Goal: Answer question/provide support: Share knowledge or assist other users

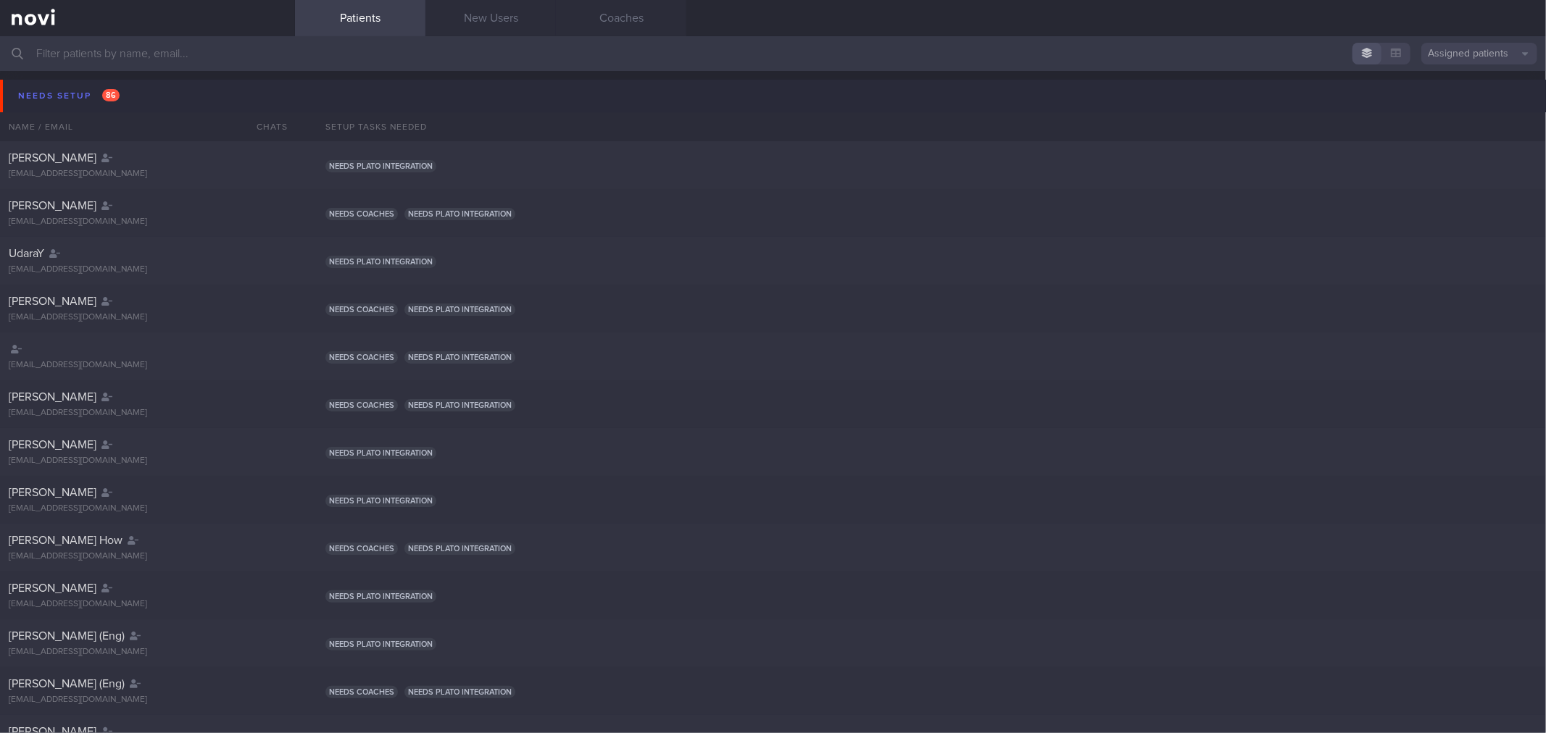
click at [179, 98] on button "Needs setup 86" at bounding box center [775, 96] width 1550 height 33
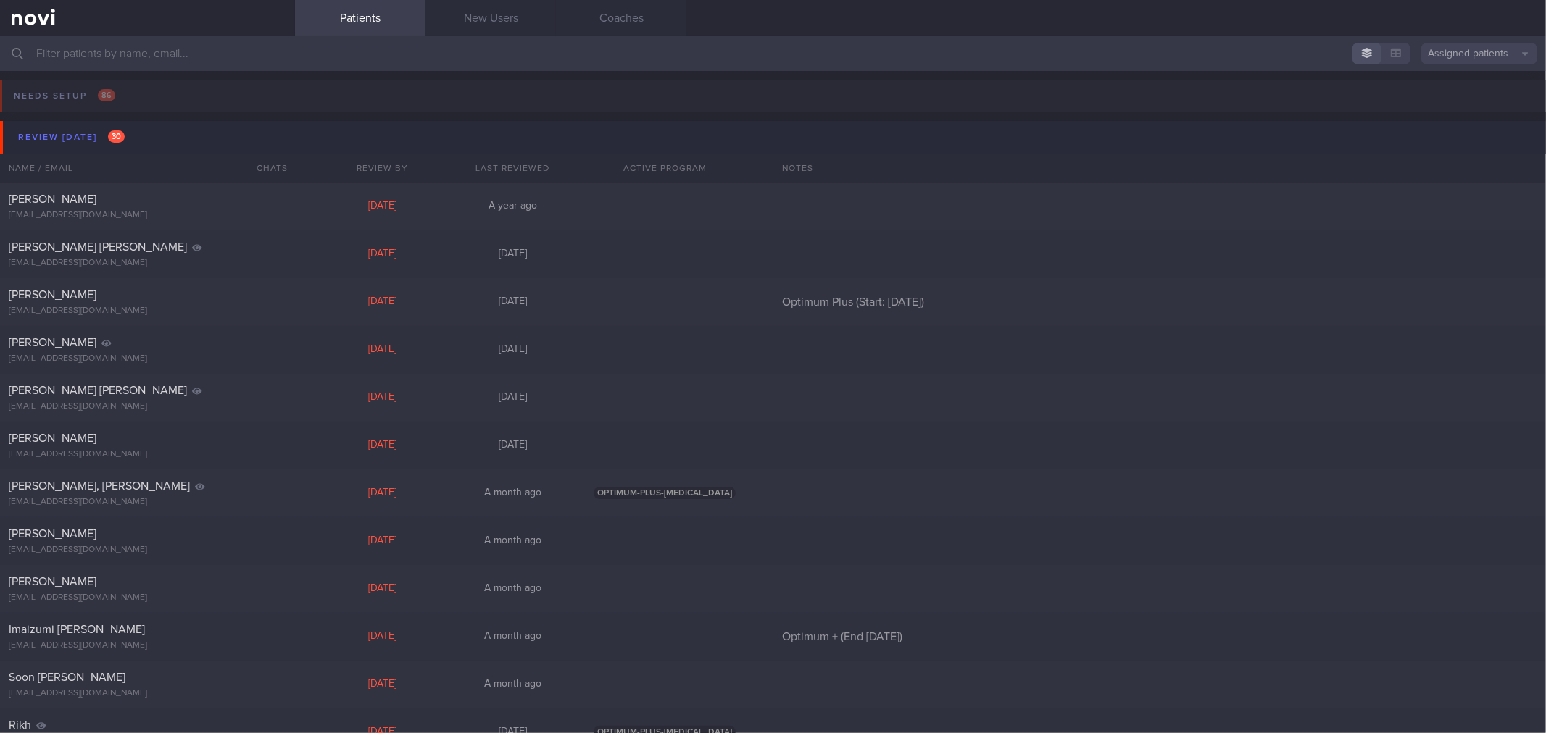
click at [138, 134] on button "Review [DATE] 30" at bounding box center [775, 137] width 1550 height 33
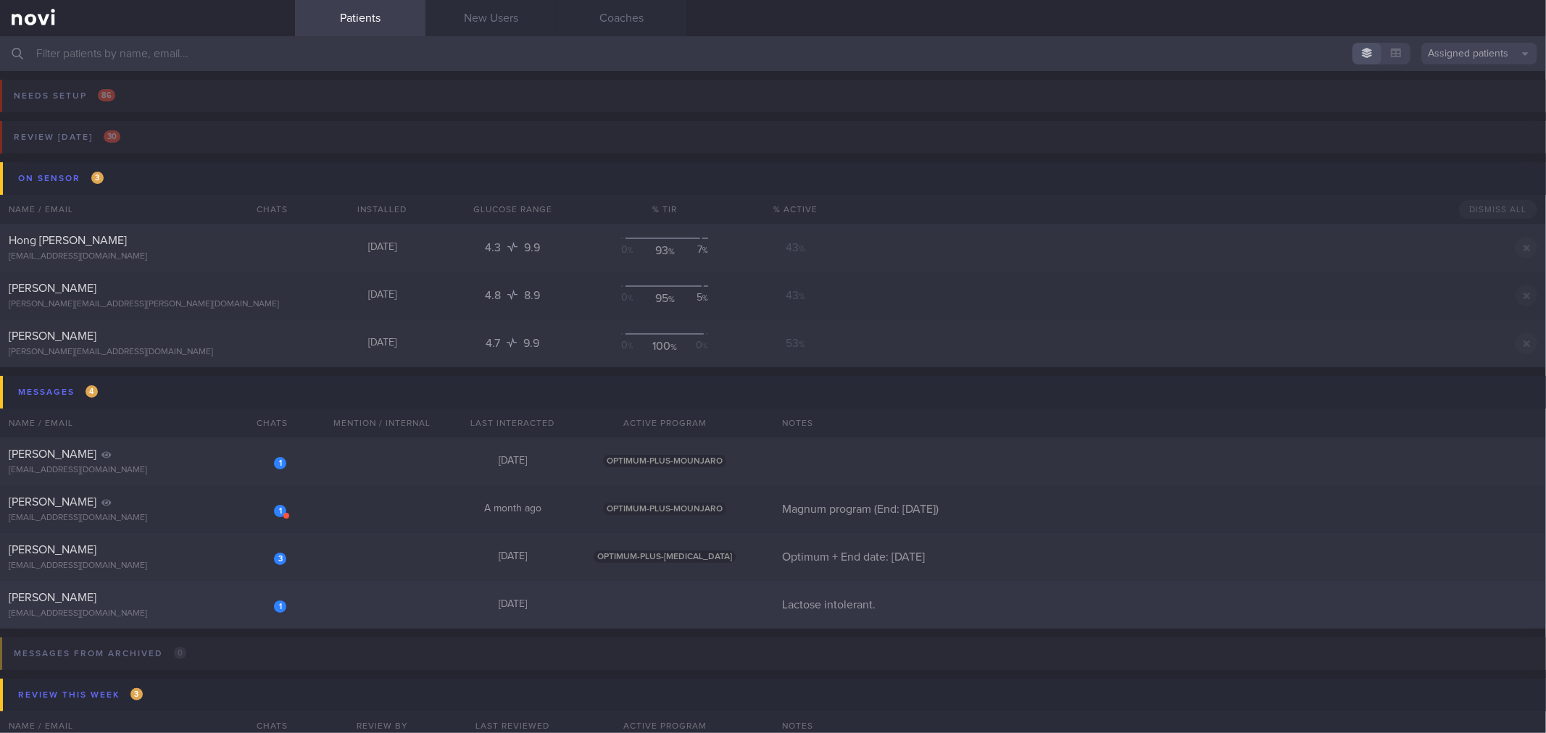
click at [225, 593] on div "[PERSON_NAME]" at bounding box center [146, 598] width 274 height 14
select select "7"
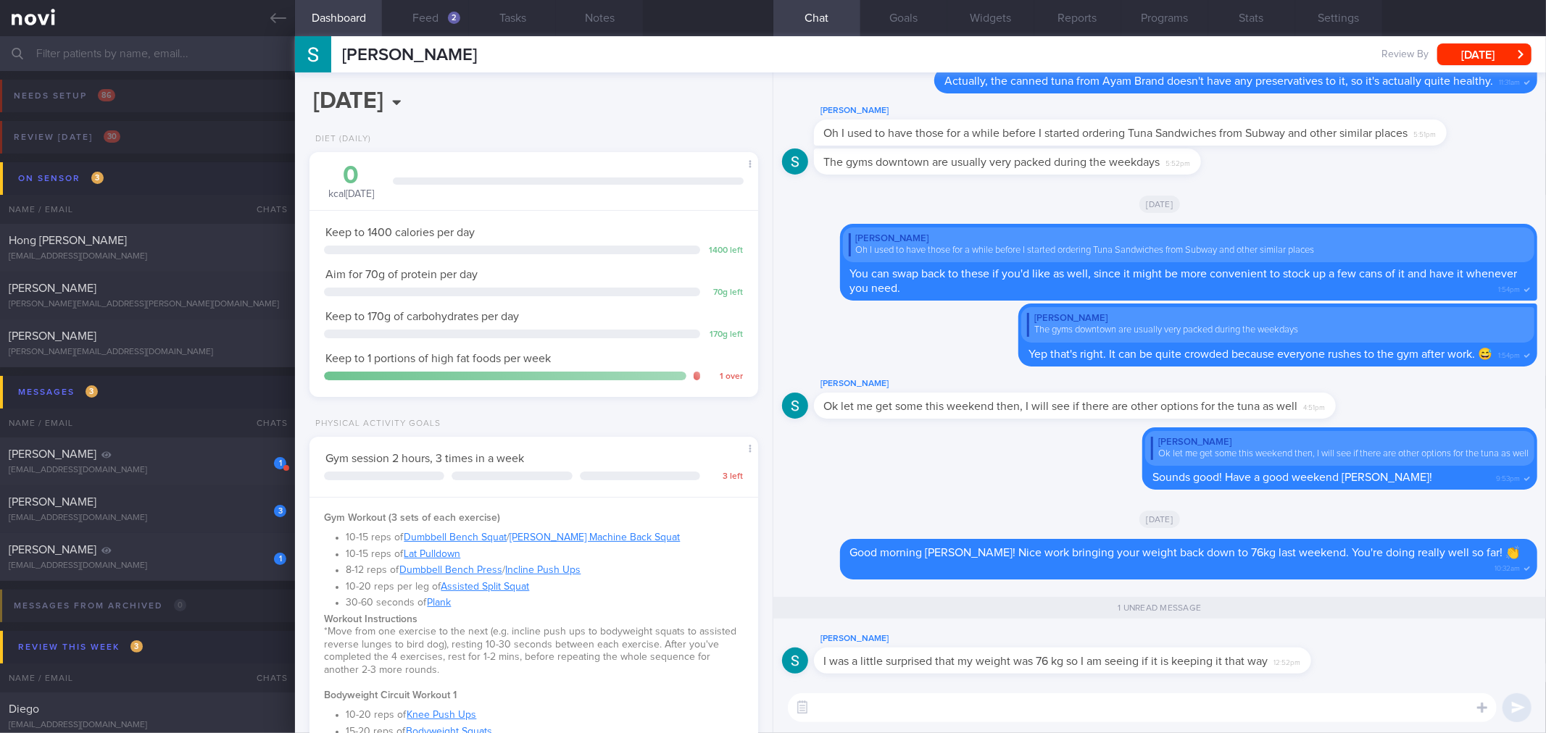
drag, startPoint x: 1080, startPoint y: 715, endPoint x: 997, endPoint y: 698, distance: 84.4
click at [1080, 715] on textarea at bounding box center [1142, 707] width 709 height 29
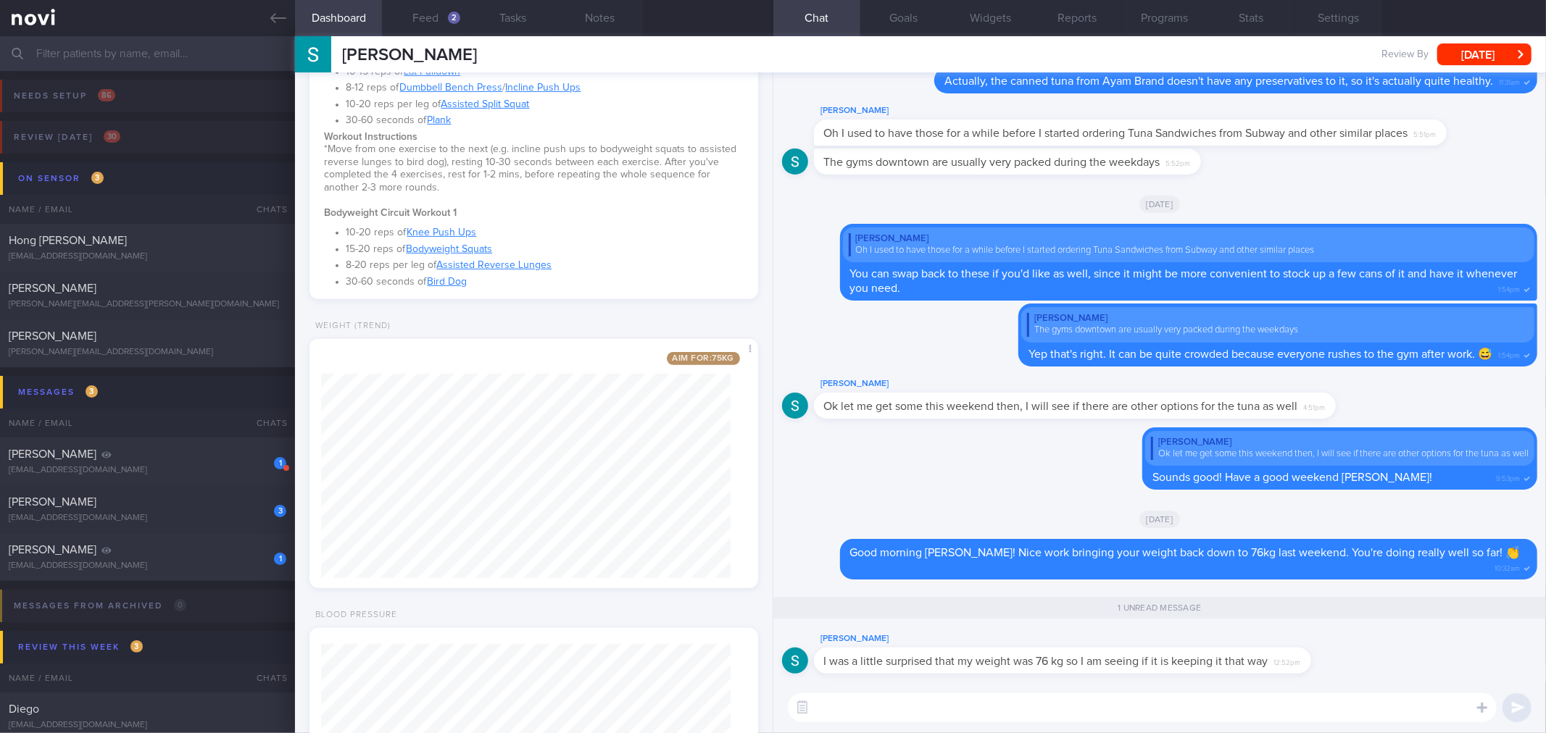
scroll to position [643, 0]
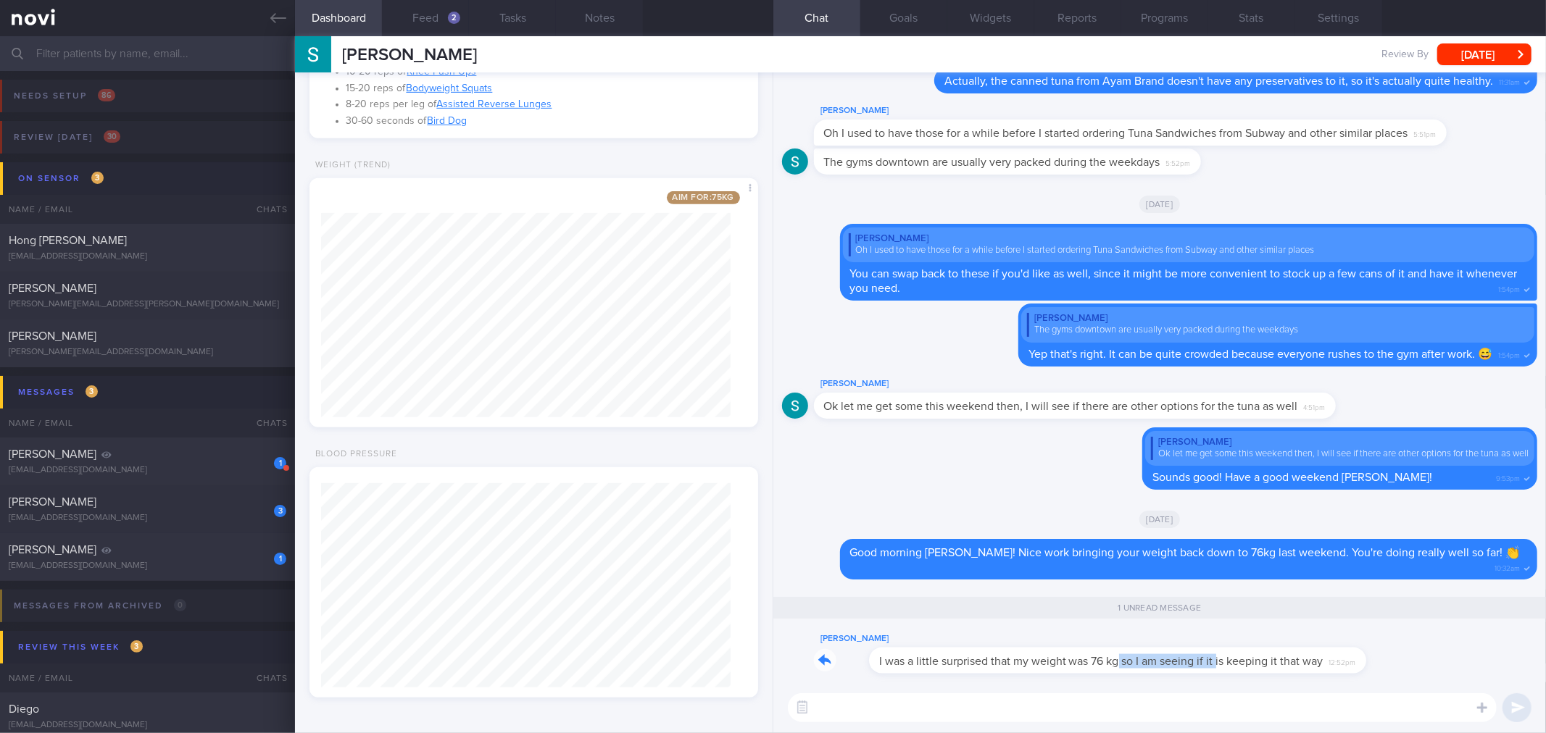
drag, startPoint x: 1062, startPoint y: 669, endPoint x: 1162, endPoint y: 650, distance: 102.5
click at [1162, 650] on div "[PERSON_NAME] I was a little surprised that my weight was 76 kg so I am seeing …" at bounding box center [1084, 651] width 541 height 43
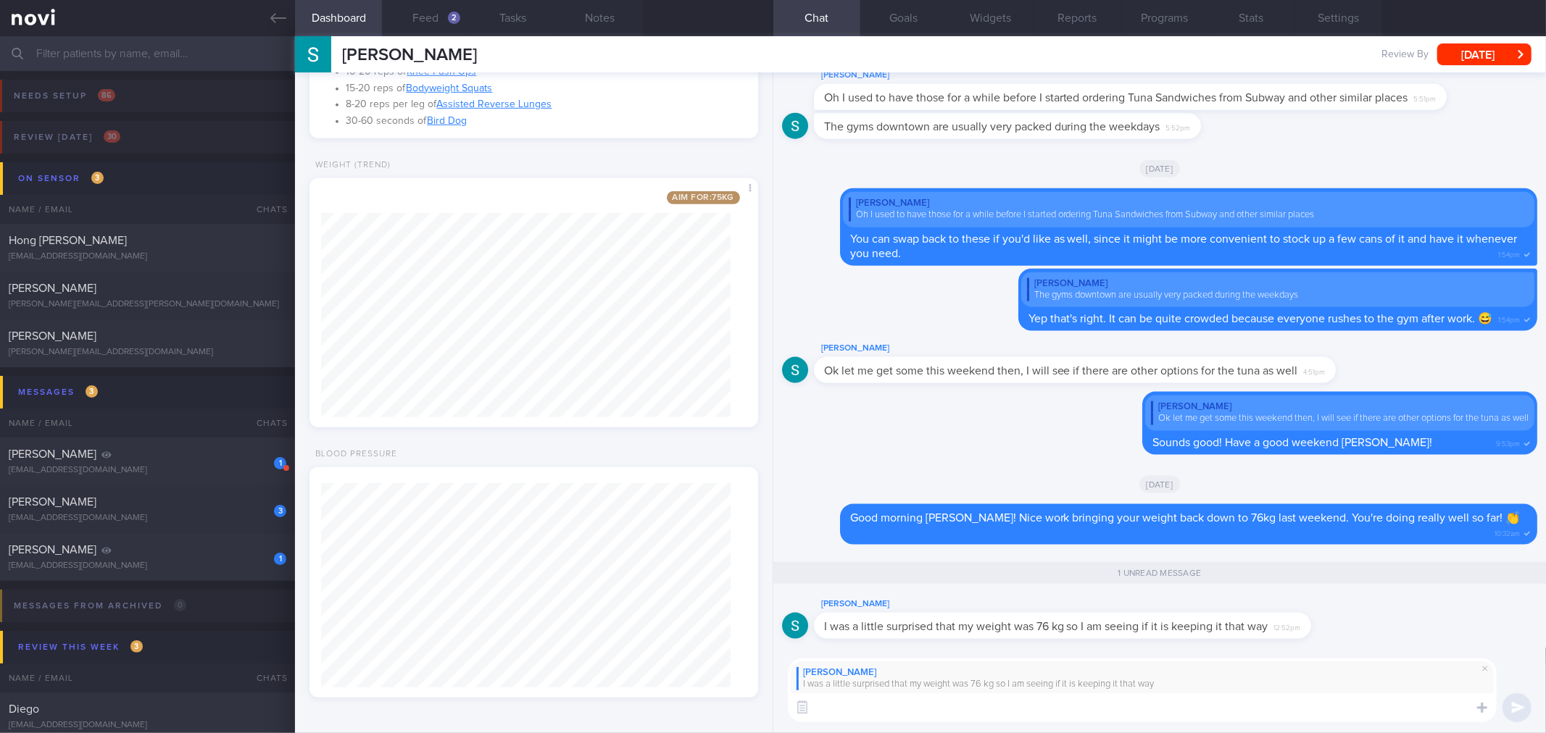
click at [1157, 709] on textarea at bounding box center [1142, 707] width 709 height 29
click at [426, 4] on button "Feed 2" at bounding box center [425, 18] width 87 height 36
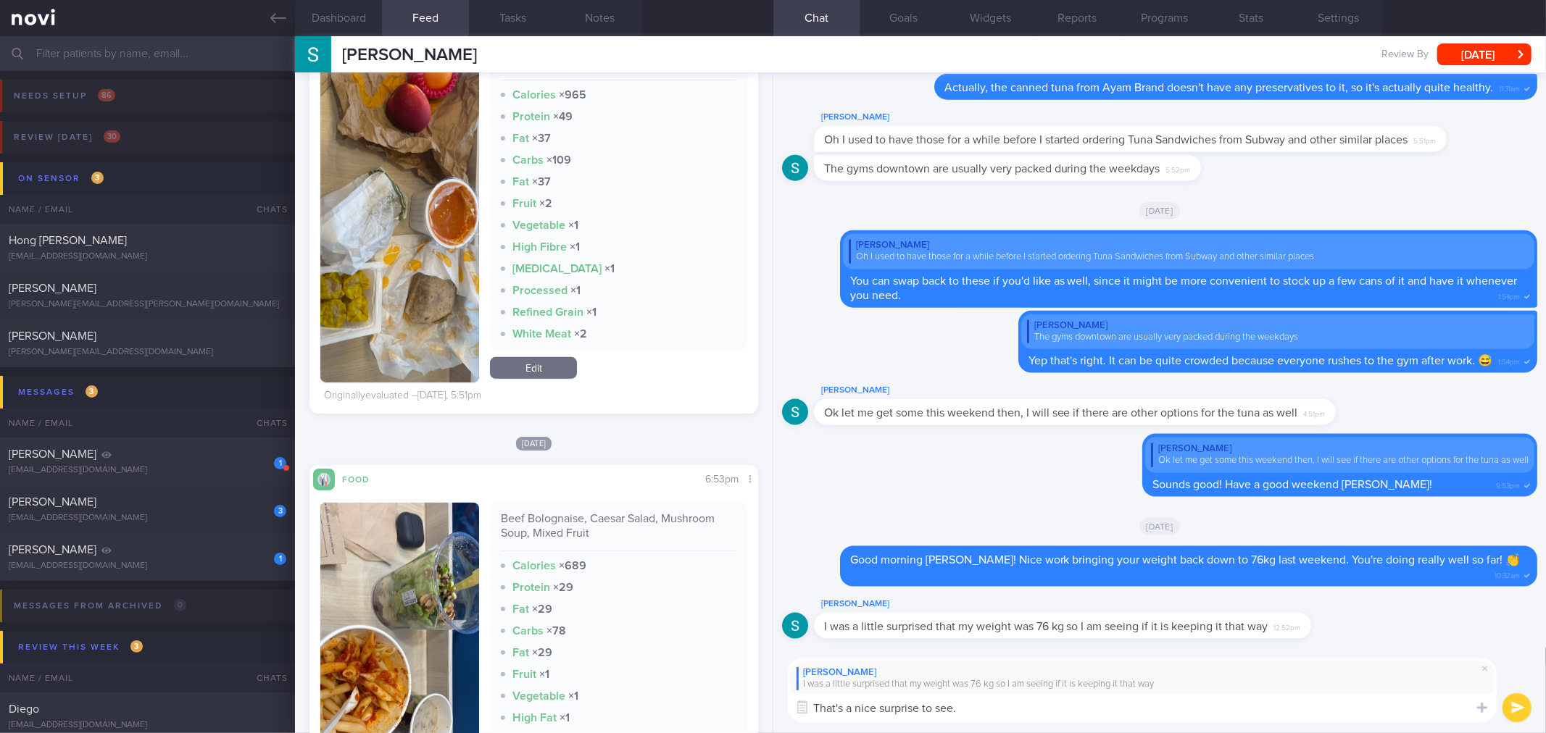
scroll to position [161, 0]
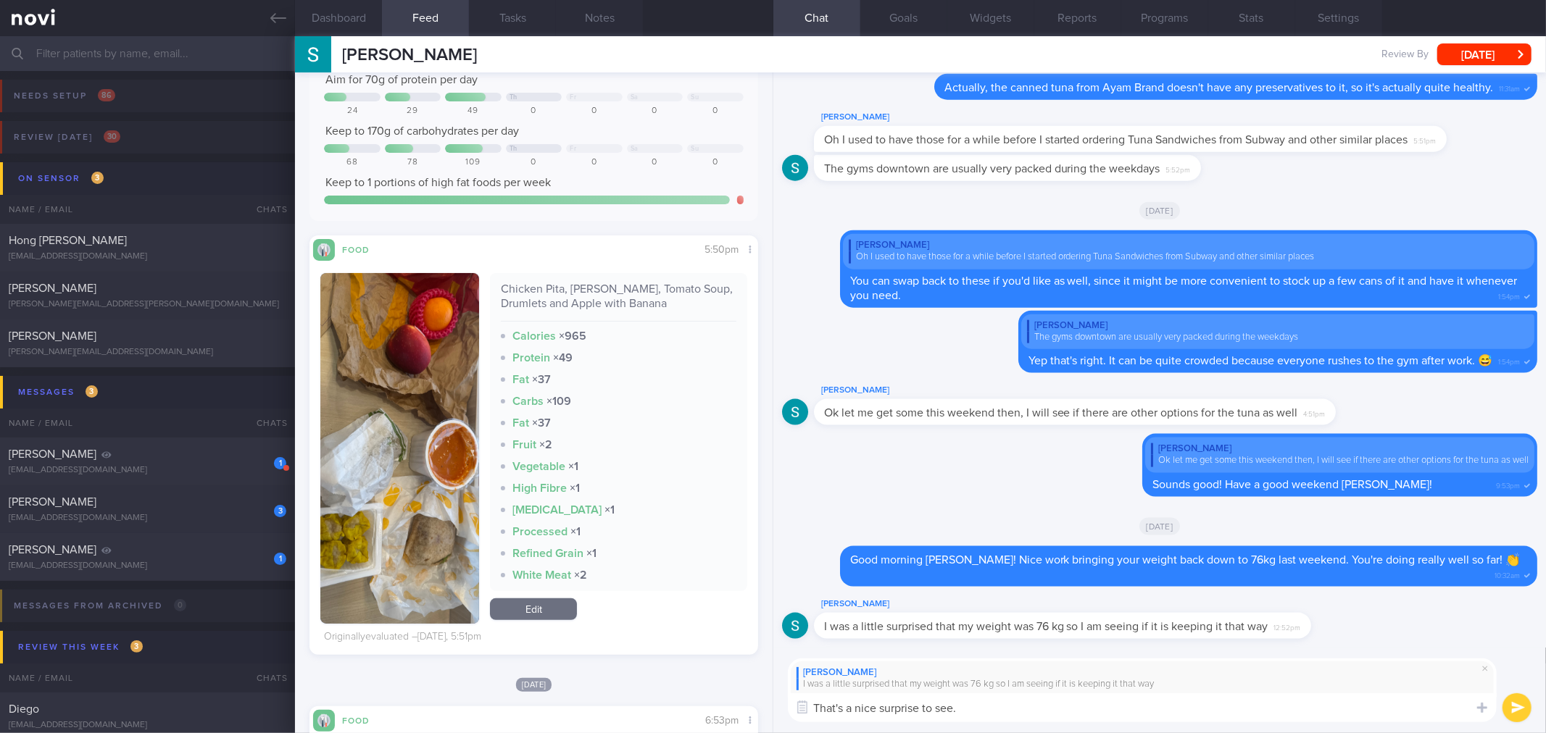
click at [460, 356] on img "button" at bounding box center [399, 448] width 159 height 351
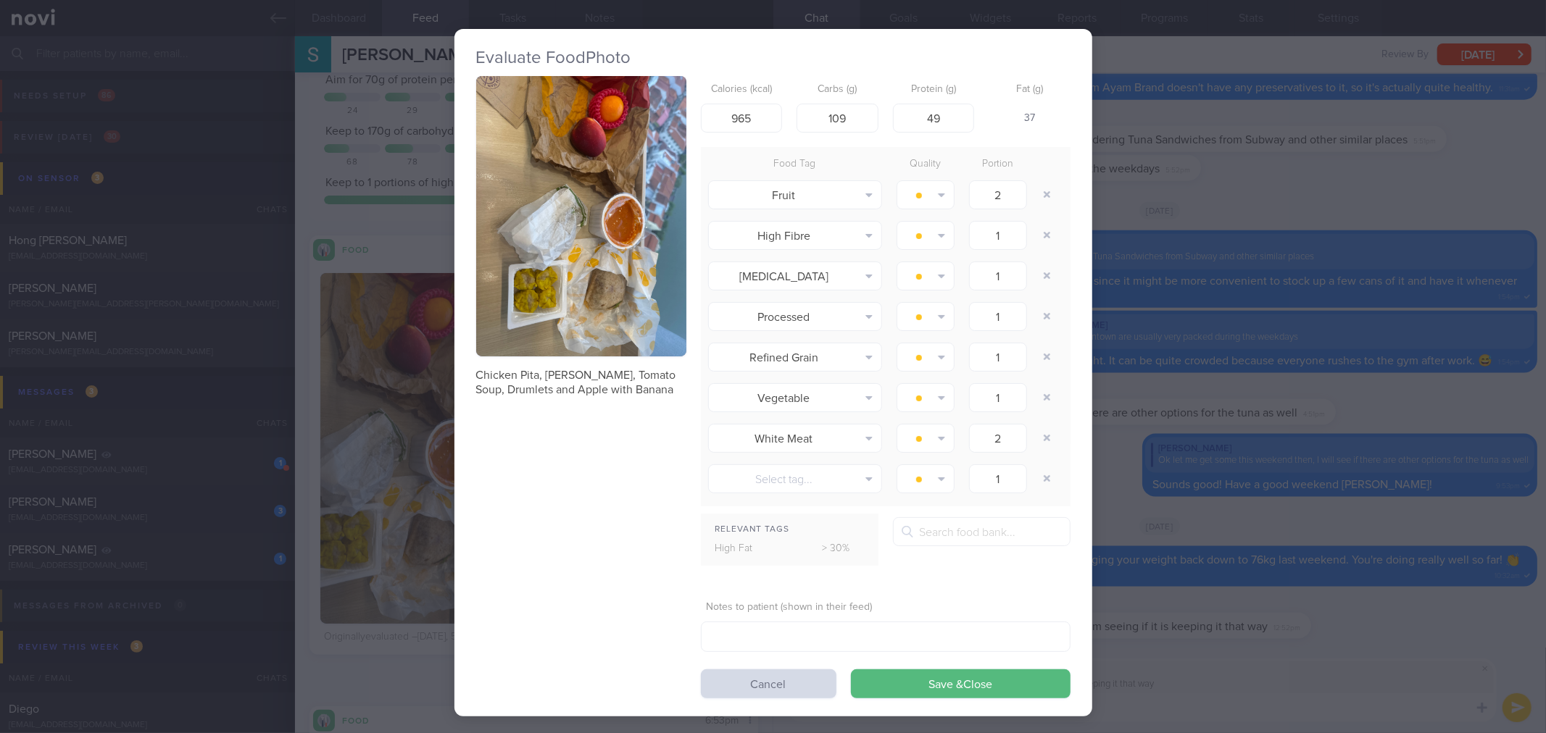
click at [1164, 332] on div "Evaluate Food Photo Chicken Pita, [PERSON_NAME], Tomato Soup, Drumlets and Appl…" at bounding box center [773, 366] width 1546 height 733
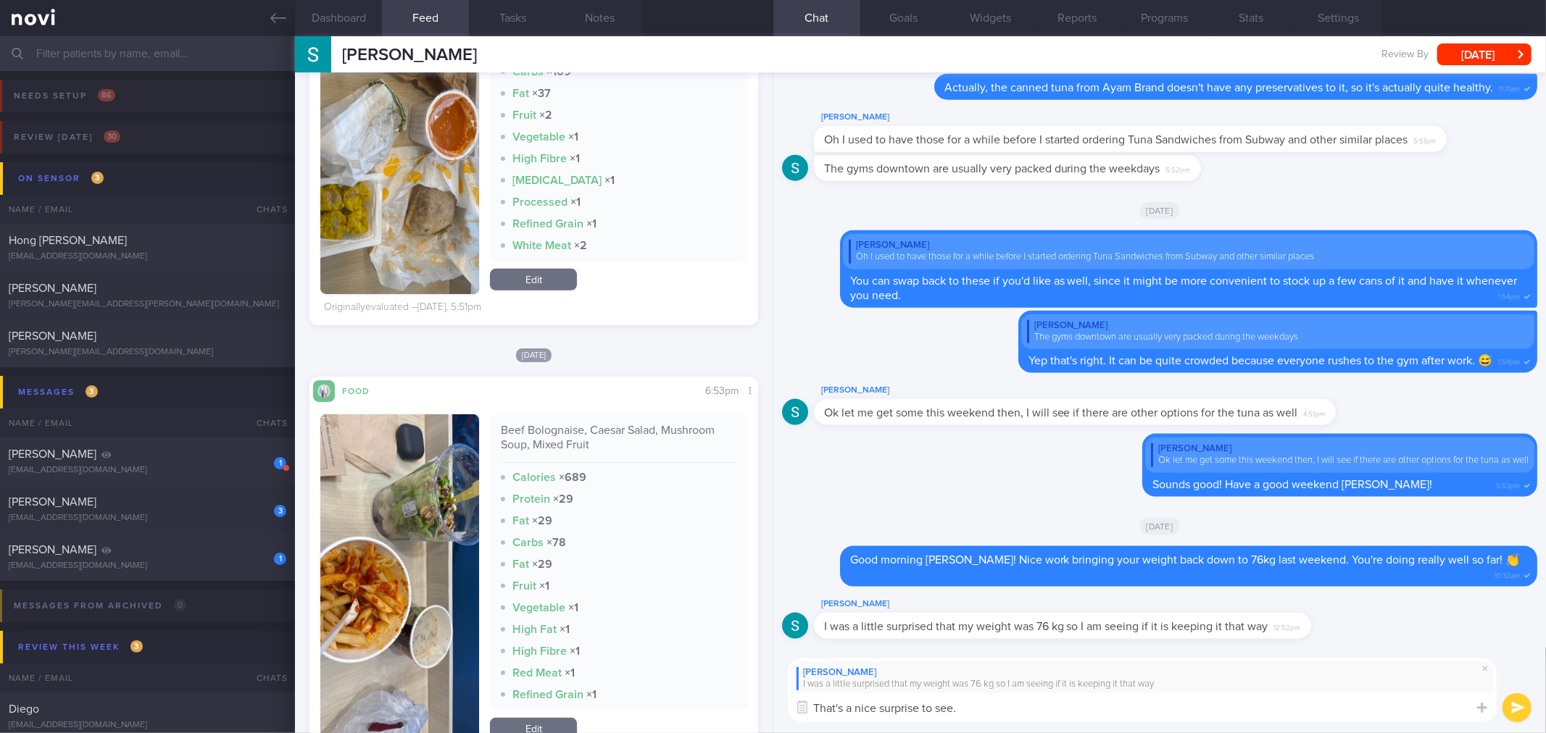
scroll to position [643, 0]
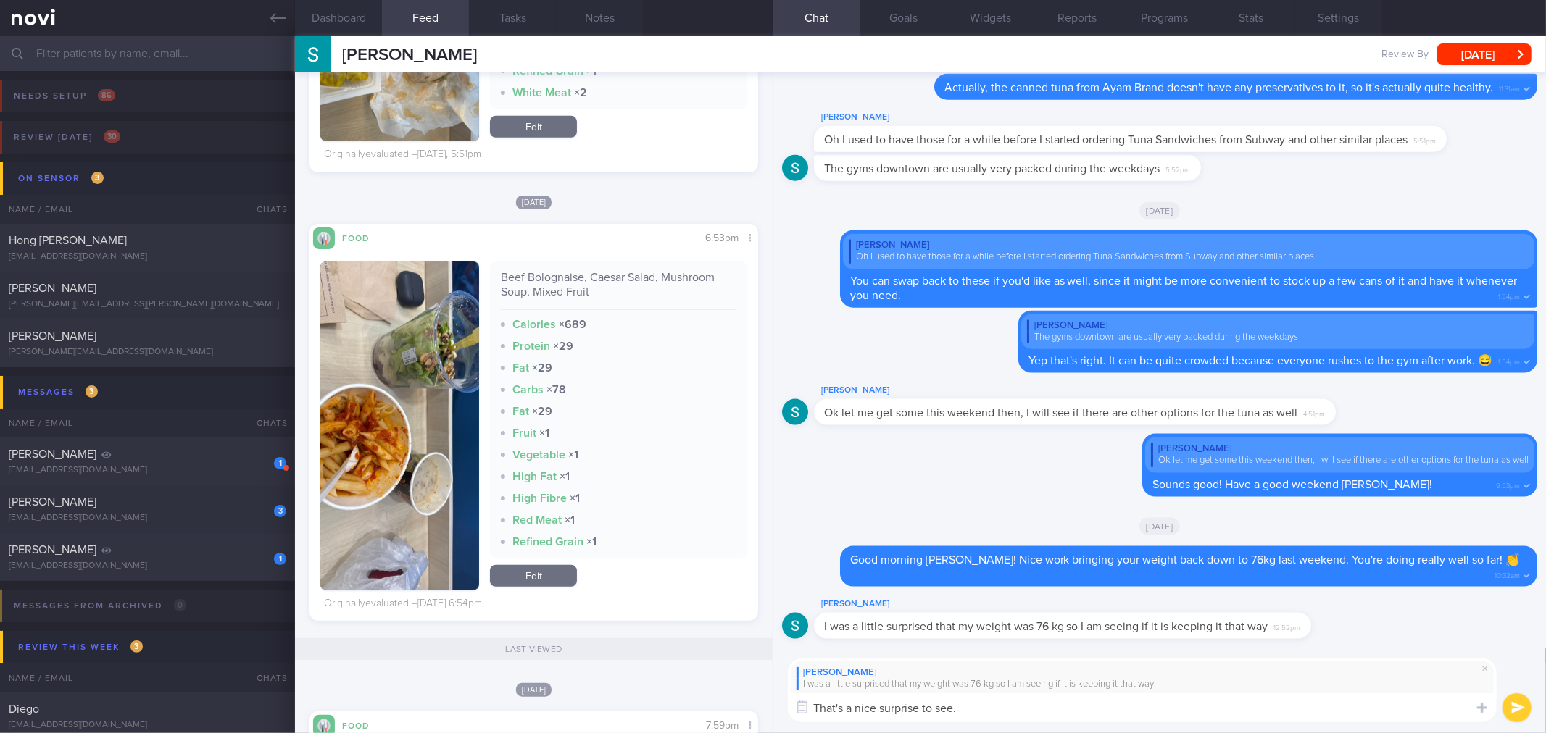
click at [1074, 715] on textarea "That's a nice surprise to see." at bounding box center [1142, 707] width 709 height 29
click at [1075, 712] on textarea "That's a nice surprise to see." at bounding box center [1142, 707] width 709 height 29
click at [1054, 714] on textarea "That's a nice surprise to see." at bounding box center [1142, 707] width 709 height 29
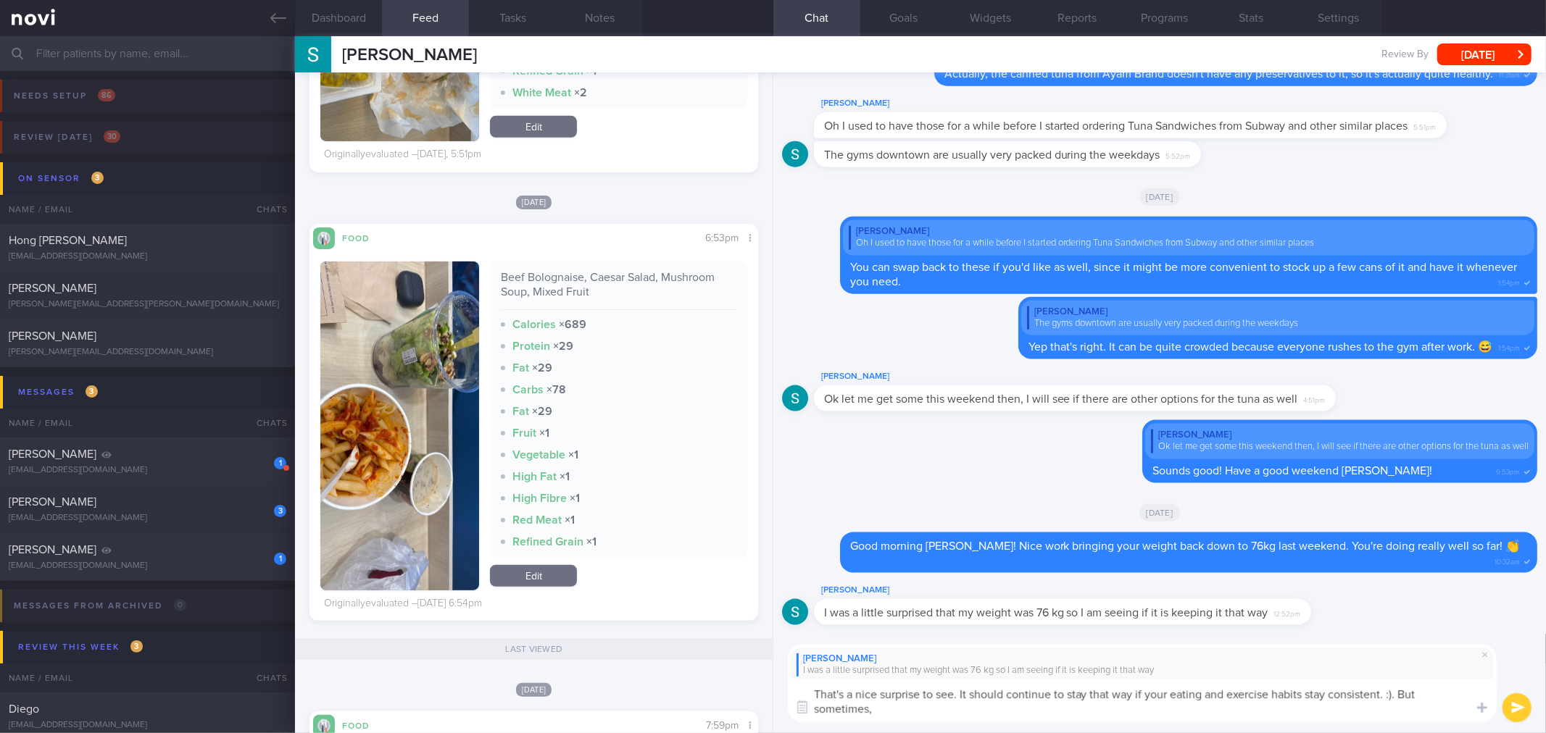
scroll to position [0, 0]
click at [1320, 708] on textarea "That's a nice surprise to see. It should continue to stay that way if your eati…" at bounding box center [1142, 701] width 709 height 43
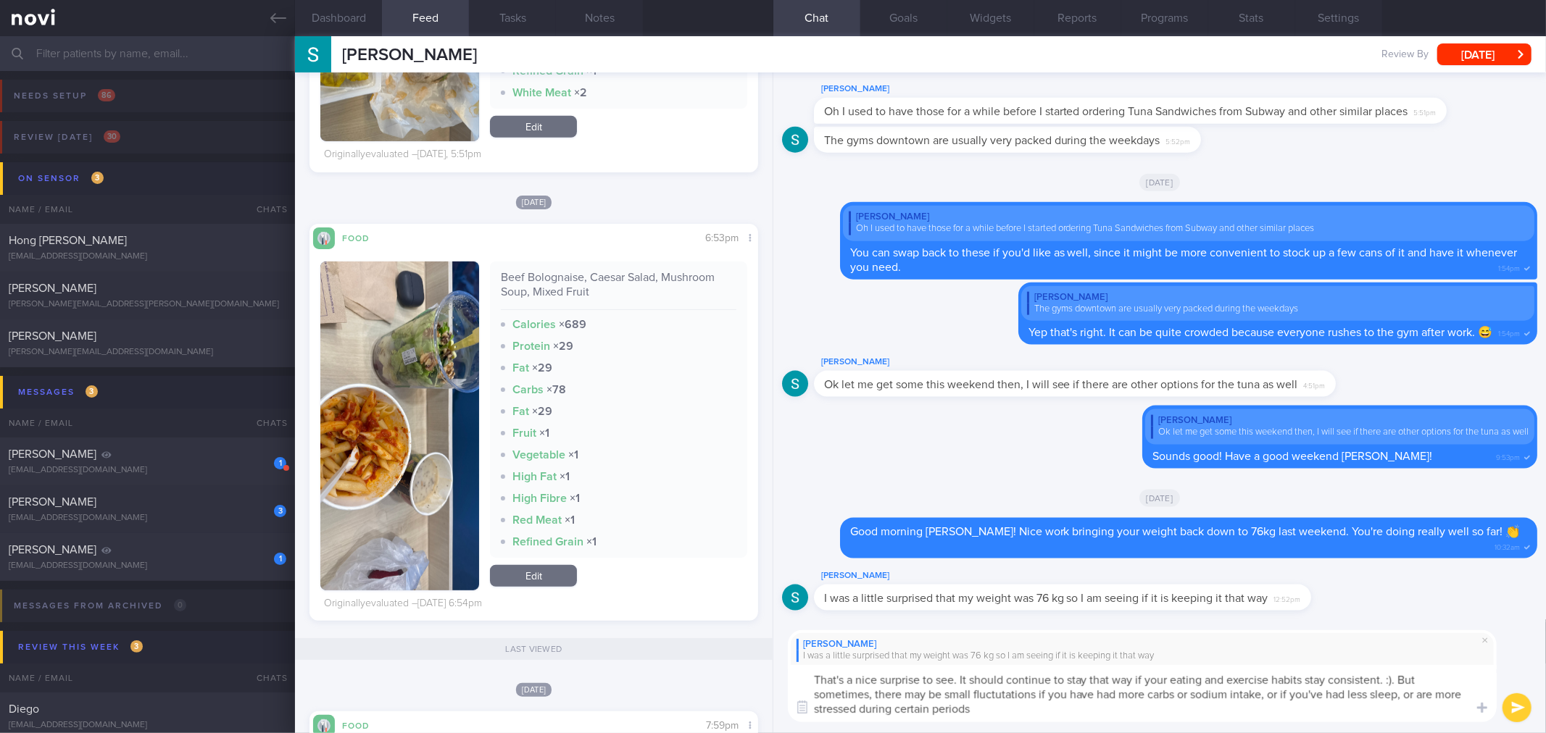
type textarea "That's a nice surprise to see. It should continue to stay that way if your eati…"
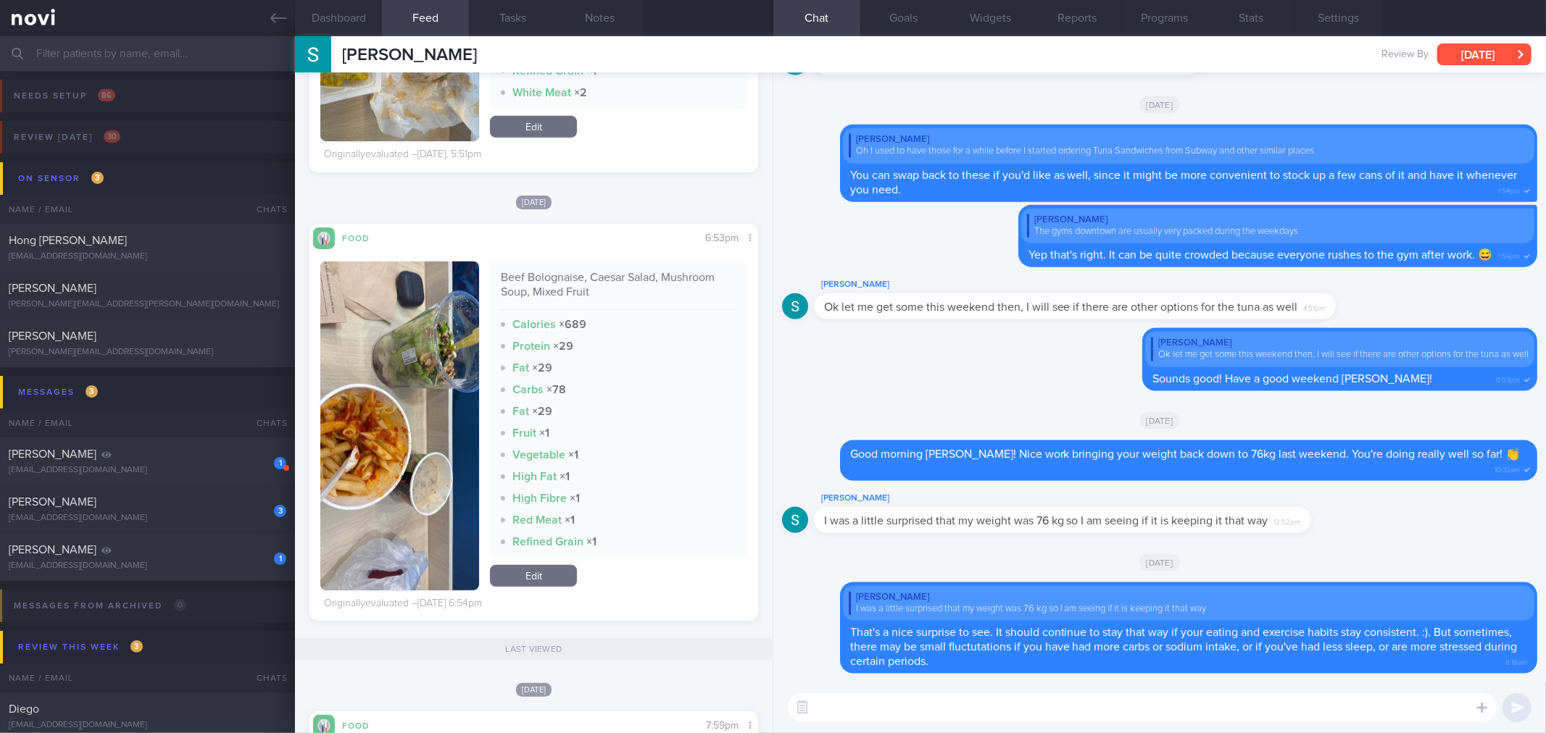
click at [1477, 54] on button "[DATE]" at bounding box center [1484, 54] width 94 height 22
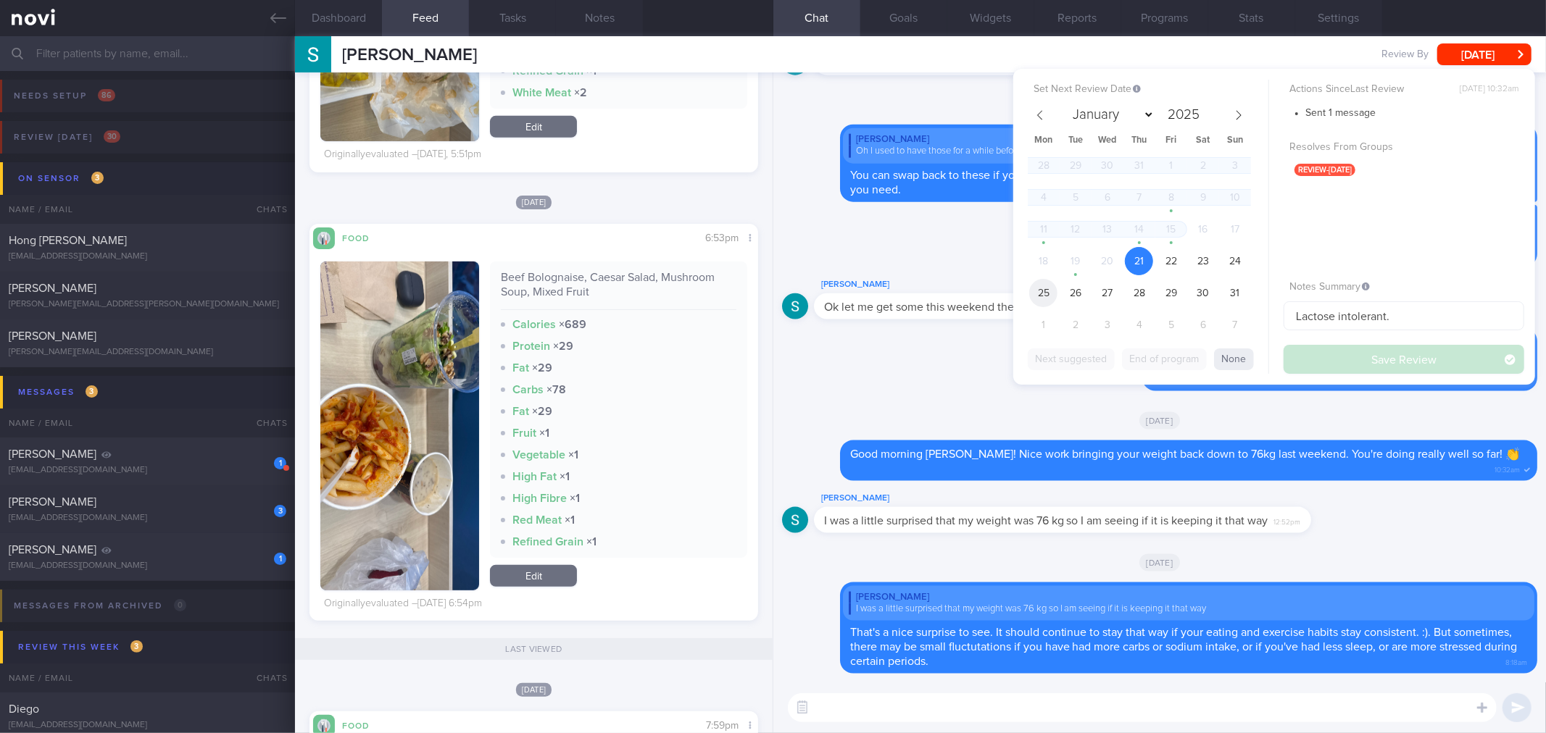
click at [1046, 290] on span "25" at bounding box center [1043, 293] width 28 height 28
click at [1378, 359] on button "Save Review" at bounding box center [1403, 359] width 241 height 29
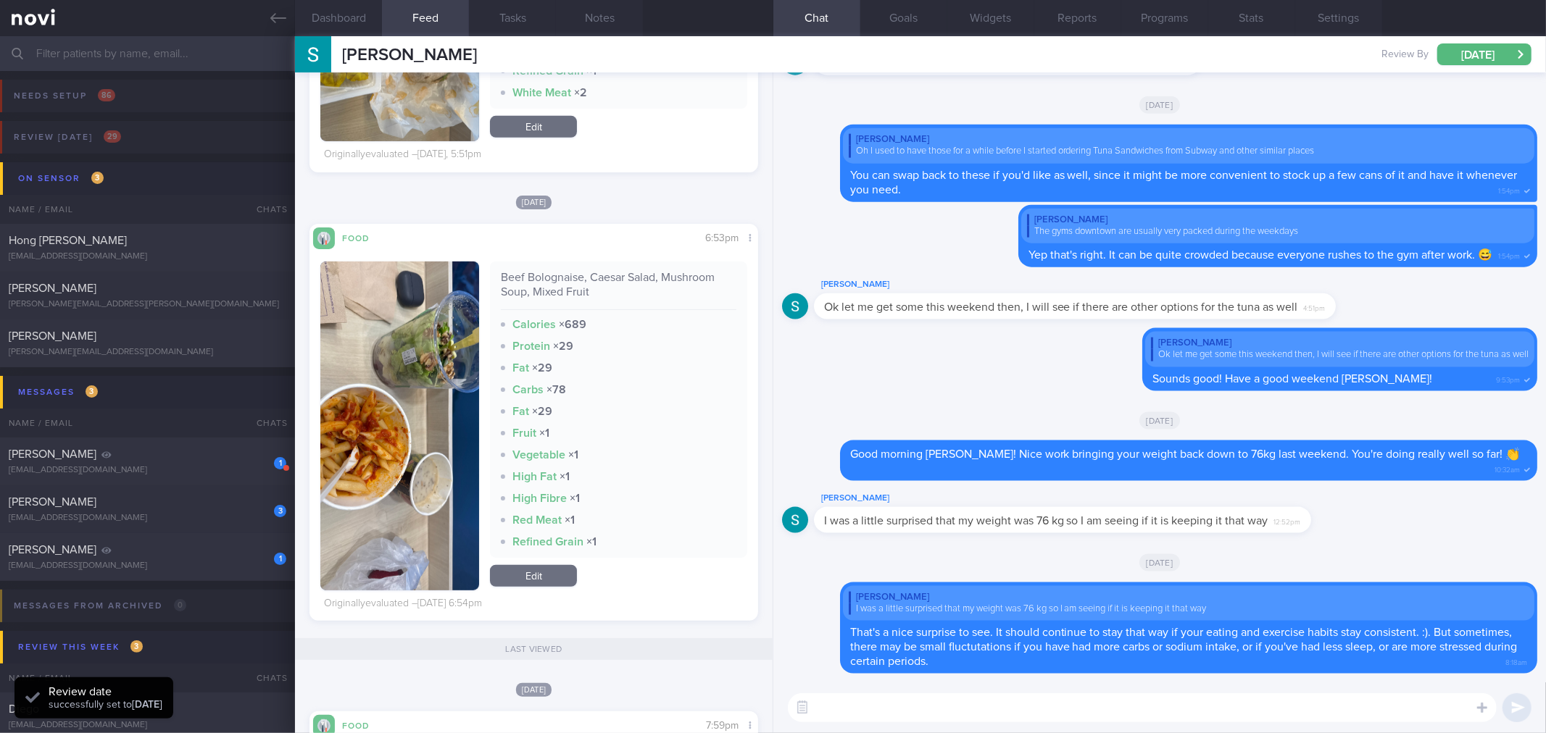
click at [858, 283] on div "[PERSON_NAME]" at bounding box center [1096, 284] width 565 height 17
copy div "[PERSON_NAME]"
click at [218, 59] on input "text" at bounding box center [773, 53] width 1546 height 35
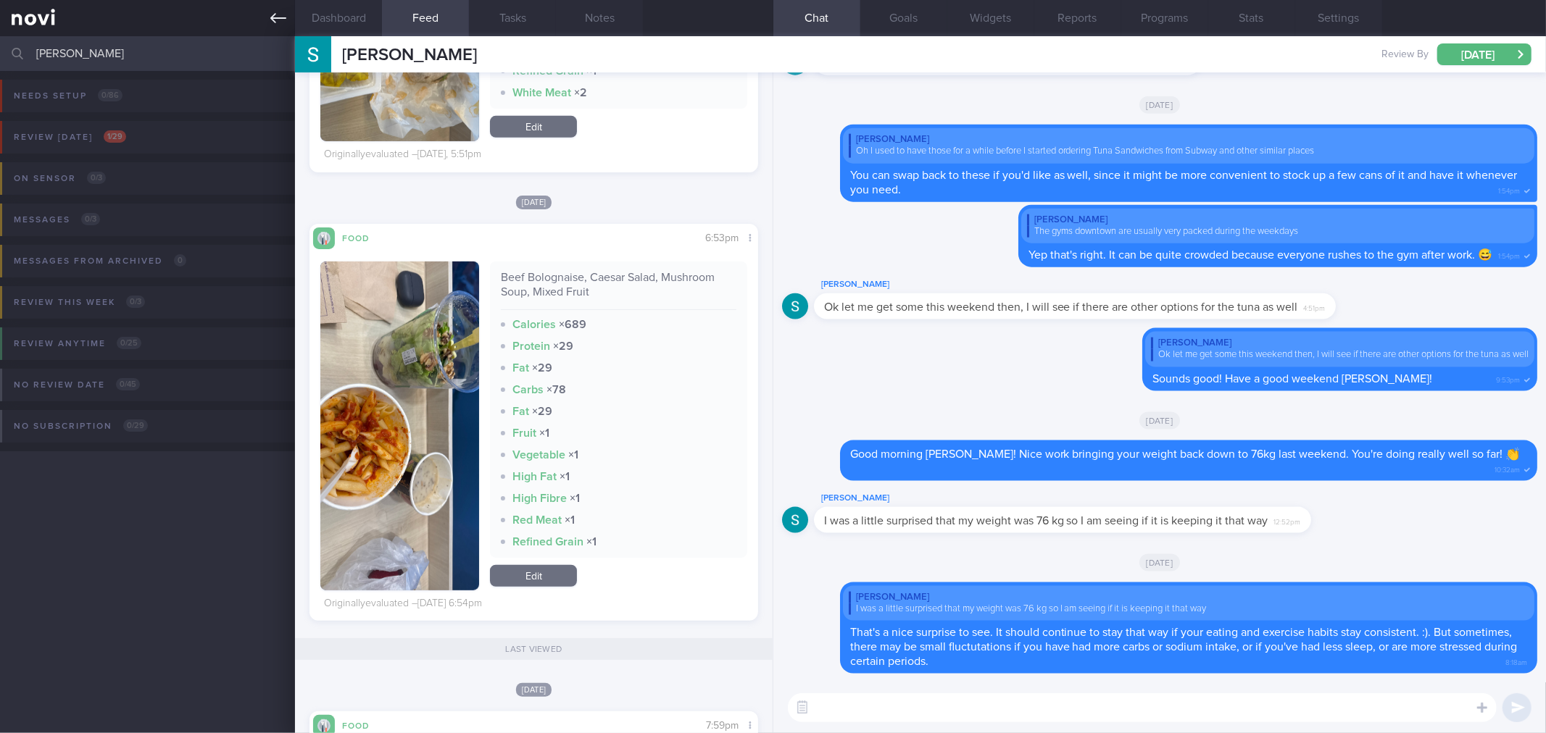
type input "[PERSON_NAME]"
click at [275, 16] on icon at bounding box center [278, 18] width 16 height 16
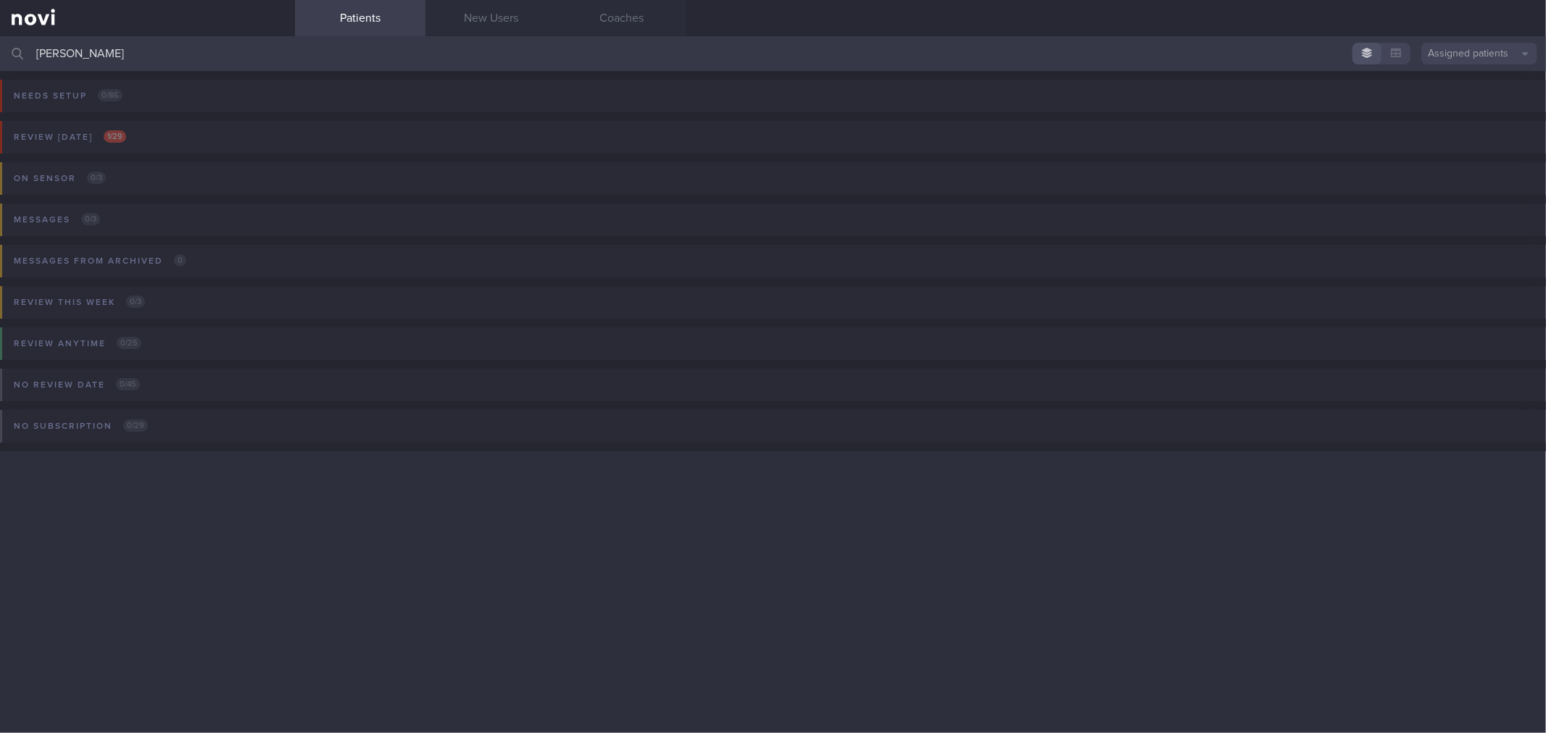
click at [258, 58] on input "[PERSON_NAME]" at bounding box center [773, 53] width 1546 height 35
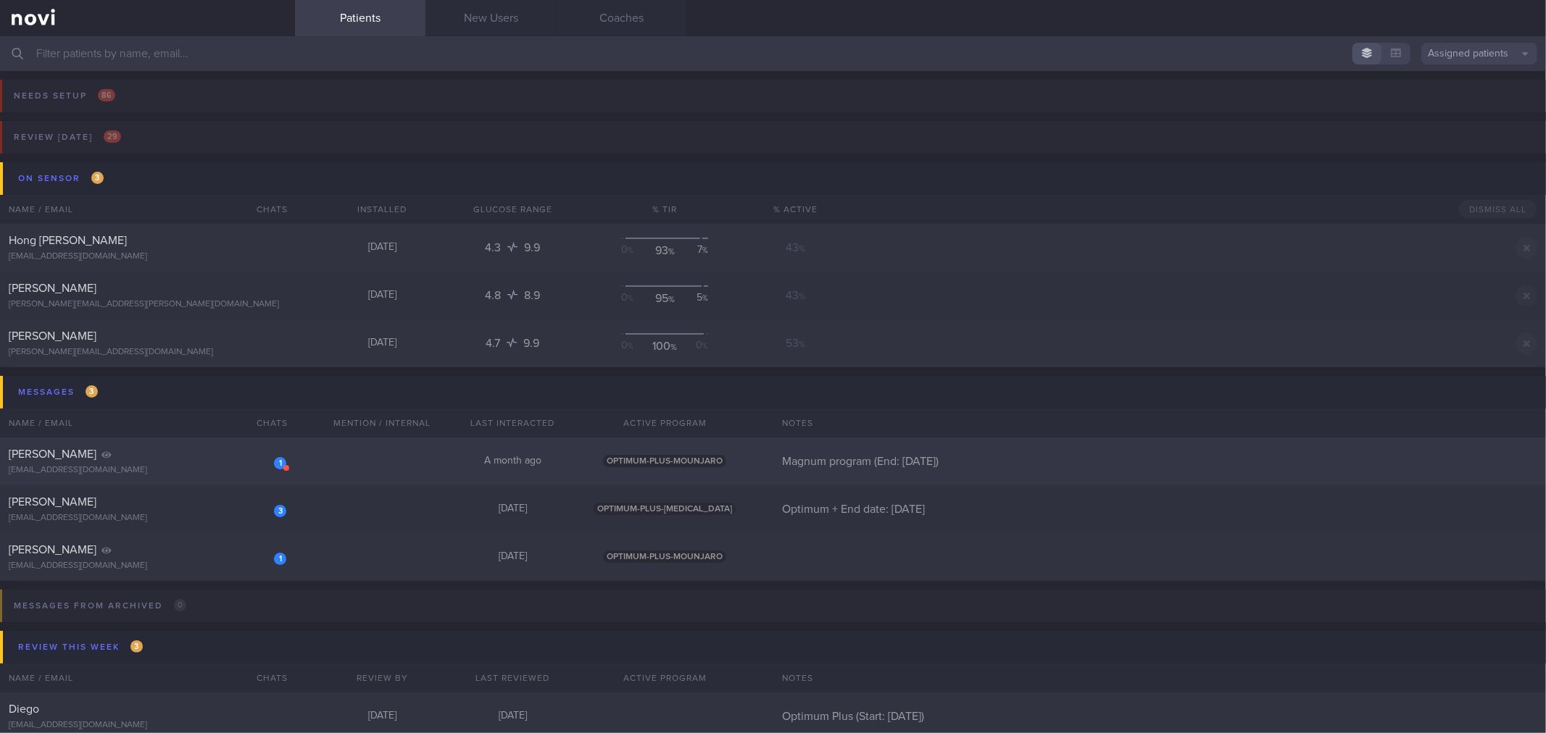
click at [164, 457] on div "[PERSON_NAME]" at bounding box center [146, 454] width 274 height 14
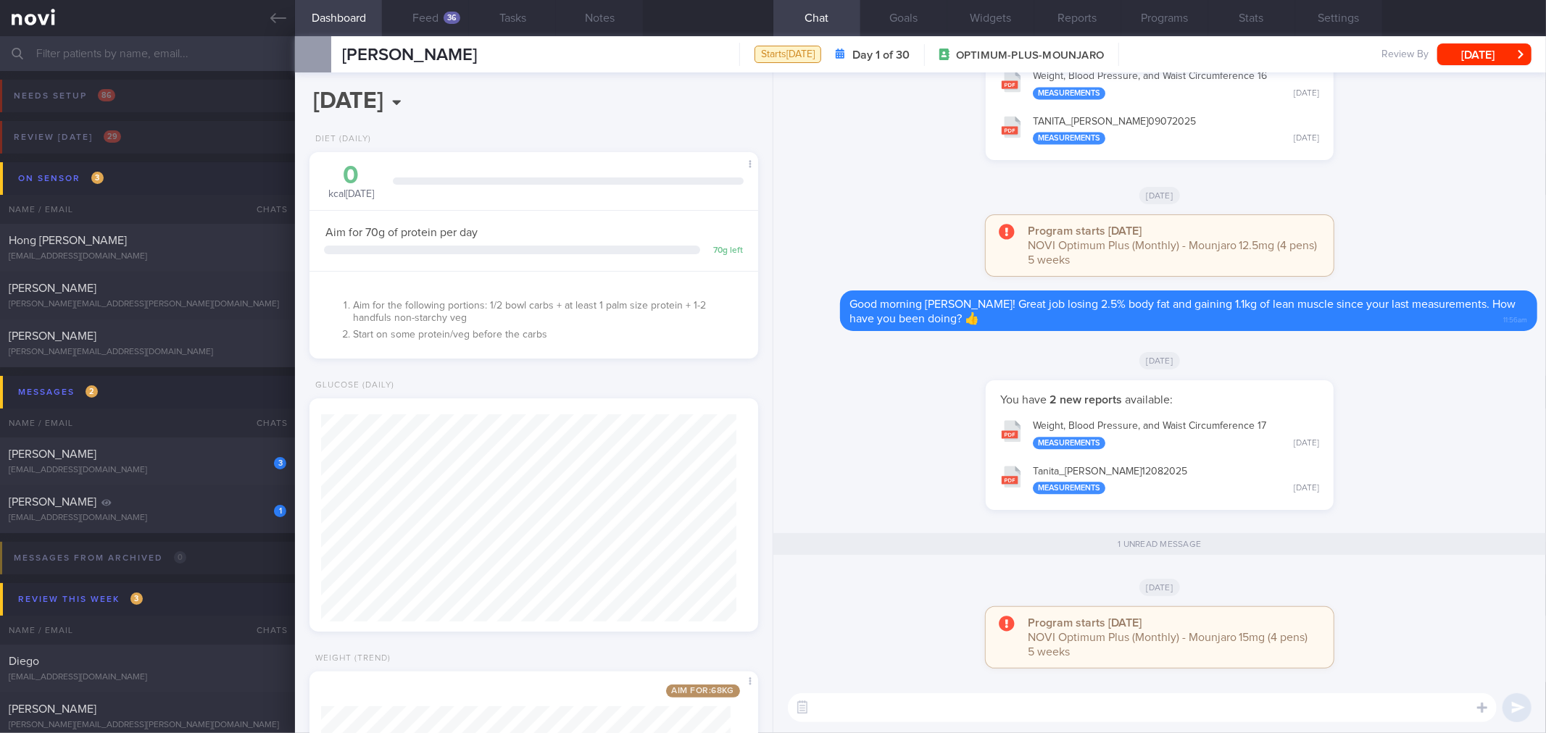
scroll to position [1, 0]
click at [1491, 56] on button "[DATE]" at bounding box center [1484, 54] width 94 height 22
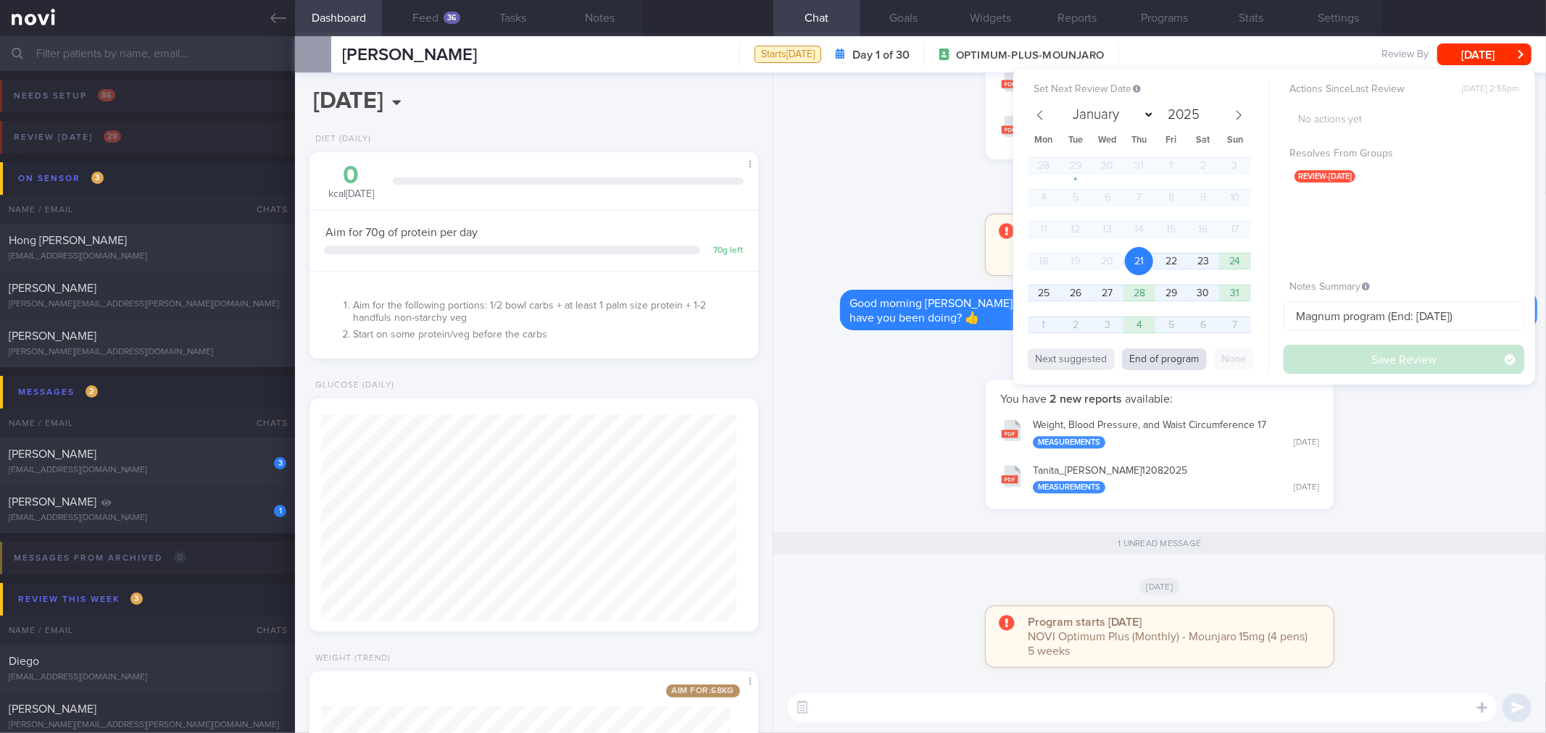
click at [1179, 356] on button "End of program" at bounding box center [1164, 360] width 85 height 22
select select "8"
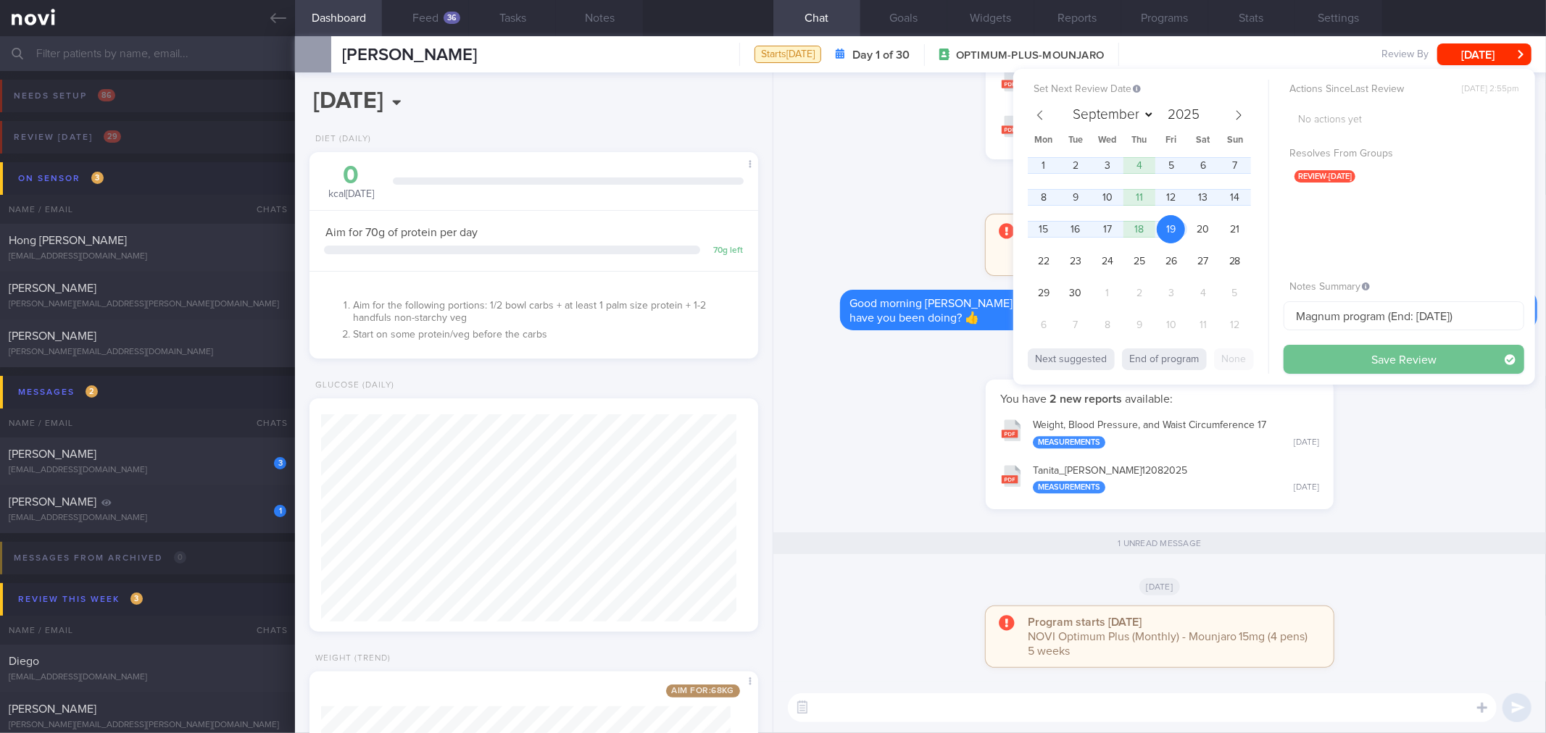
click at [1358, 364] on button "Save Review" at bounding box center [1403, 359] width 241 height 29
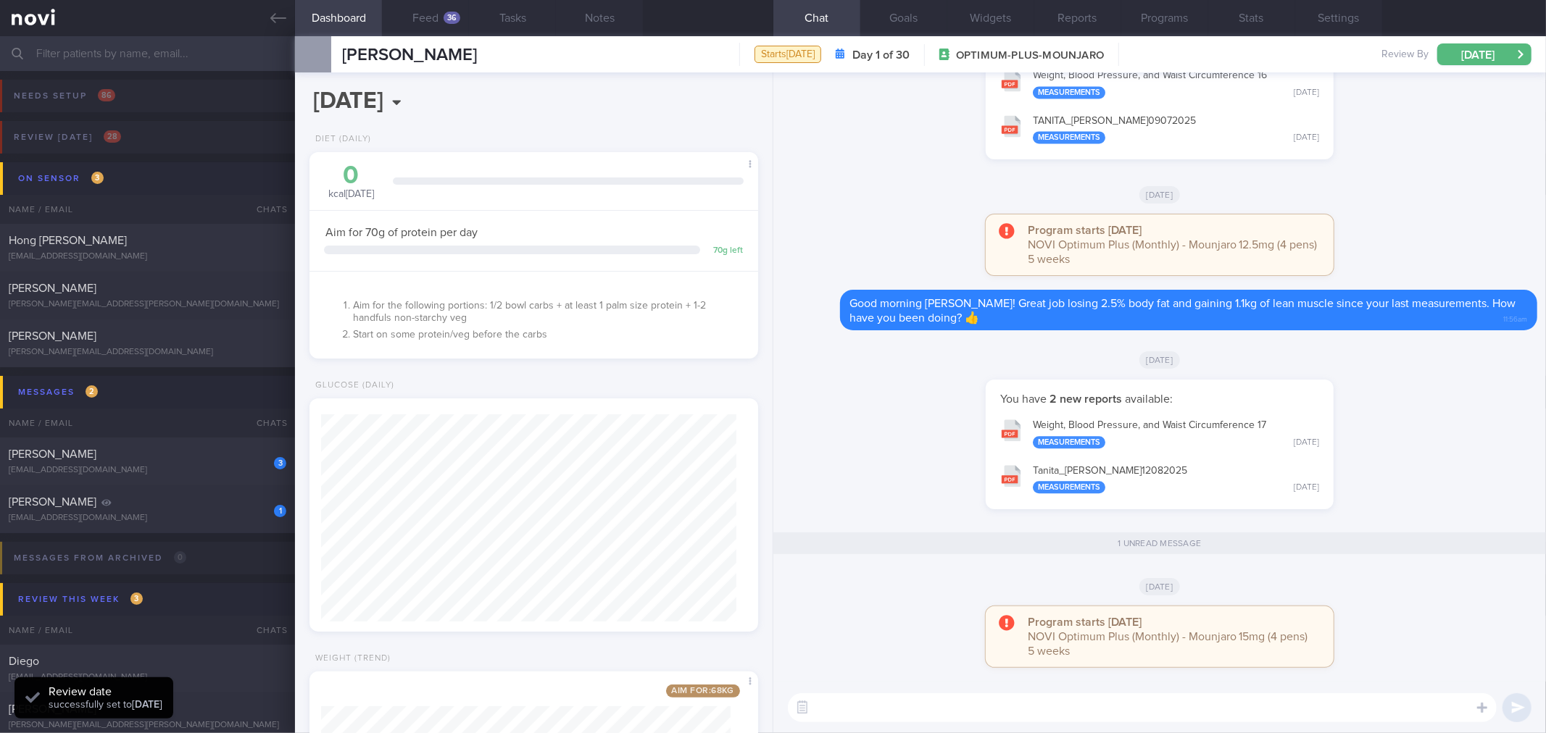
scroll to position [207, 415]
drag, startPoint x: 264, startPoint y: 20, endPoint x: 256, endPoint y: 54, distance: 35.0
click at [262, 23] on link at bounding box center [147, 18] width 295 height 36
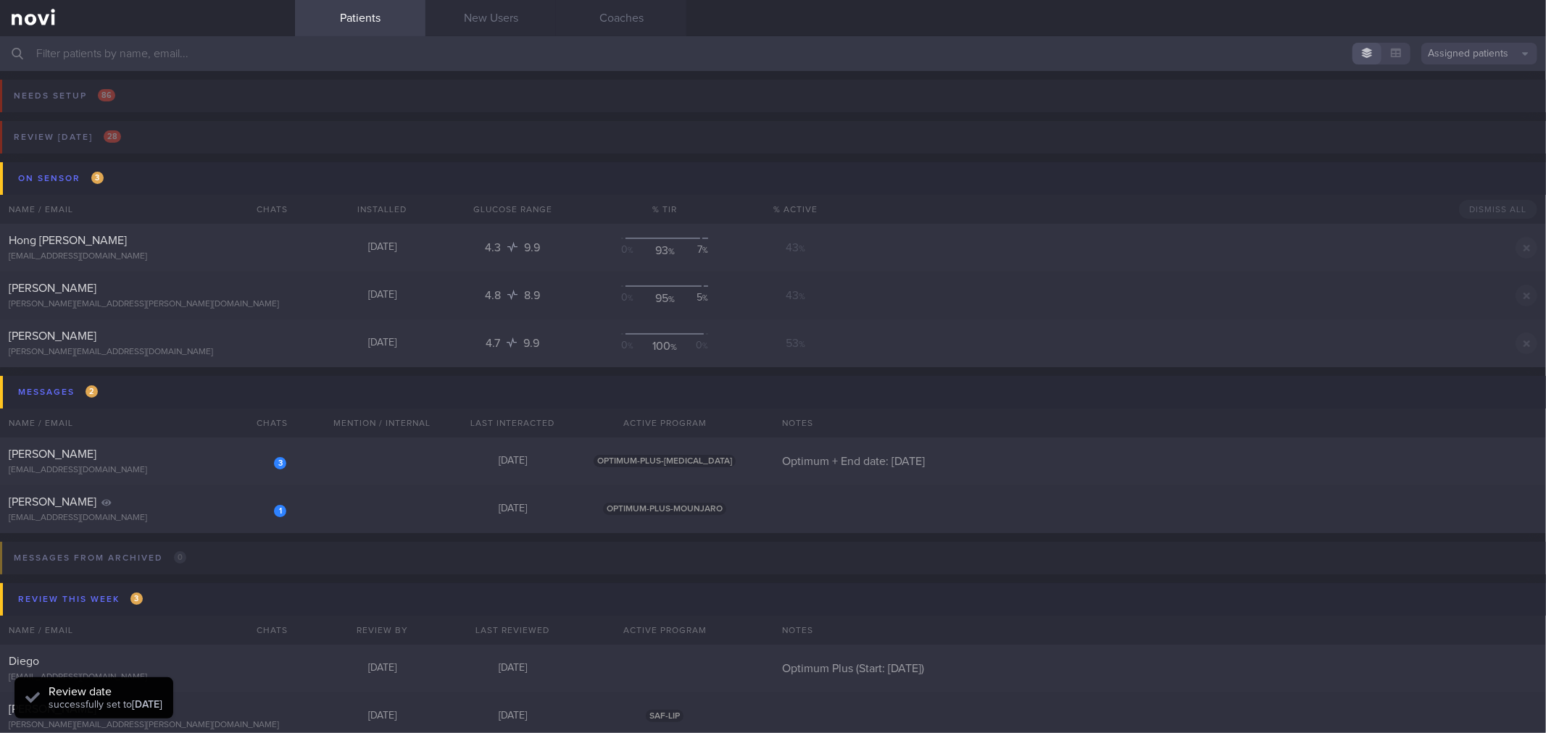
click at [192, 449] on div "[PERSON_NAME]" at bounding box center [146, 454] width 274 height 14
select select "7"
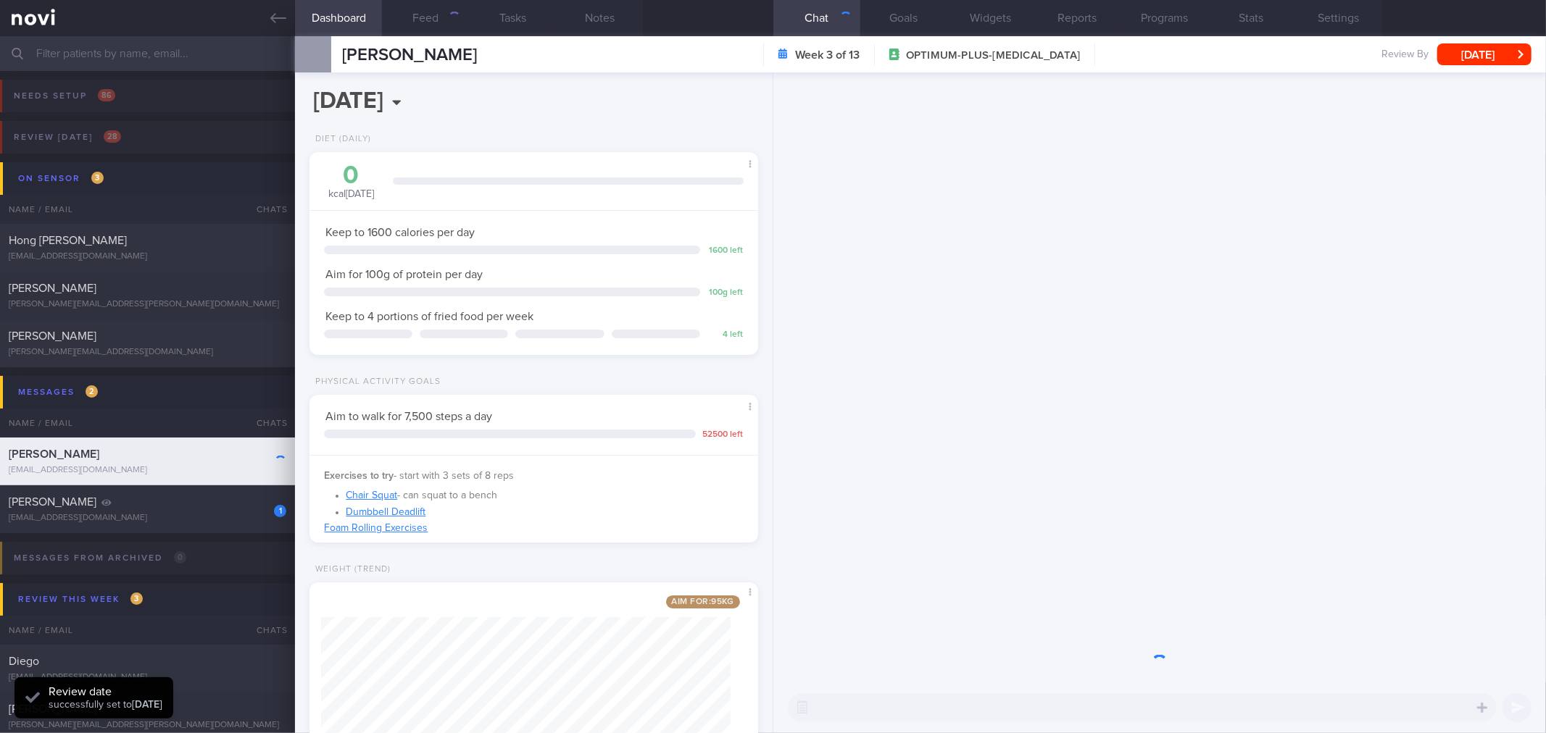
scroll to position [225, 409]
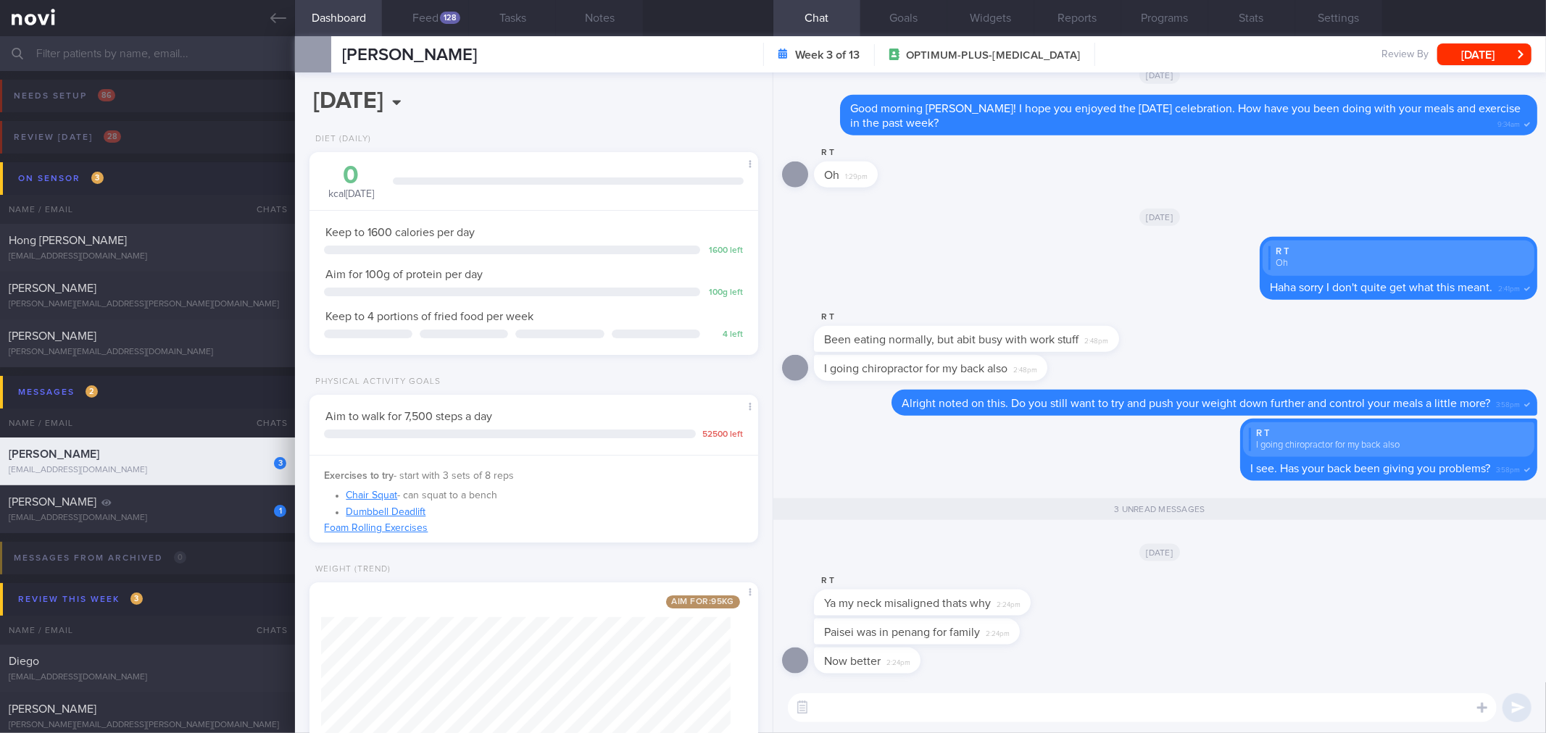
click at [1257, 710] on textarea at bounding box center [1142, 707] width 709 height 29
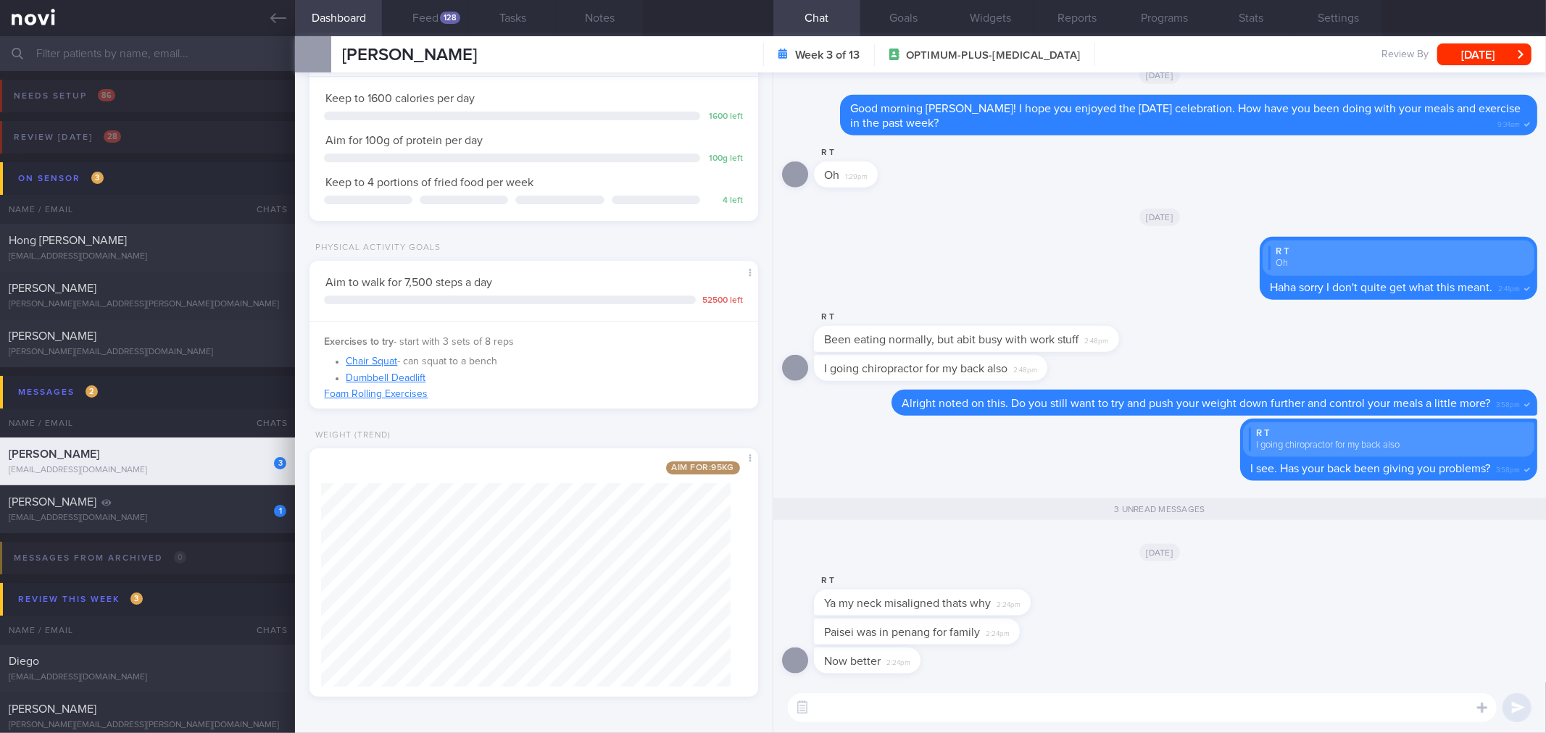
click at [879, 701] on textarea at bounding box center [1142, 707] width 709 height 29
type textarea "O"
type textarea "Alright thanks for the update! Glad to hear that everything is better now."
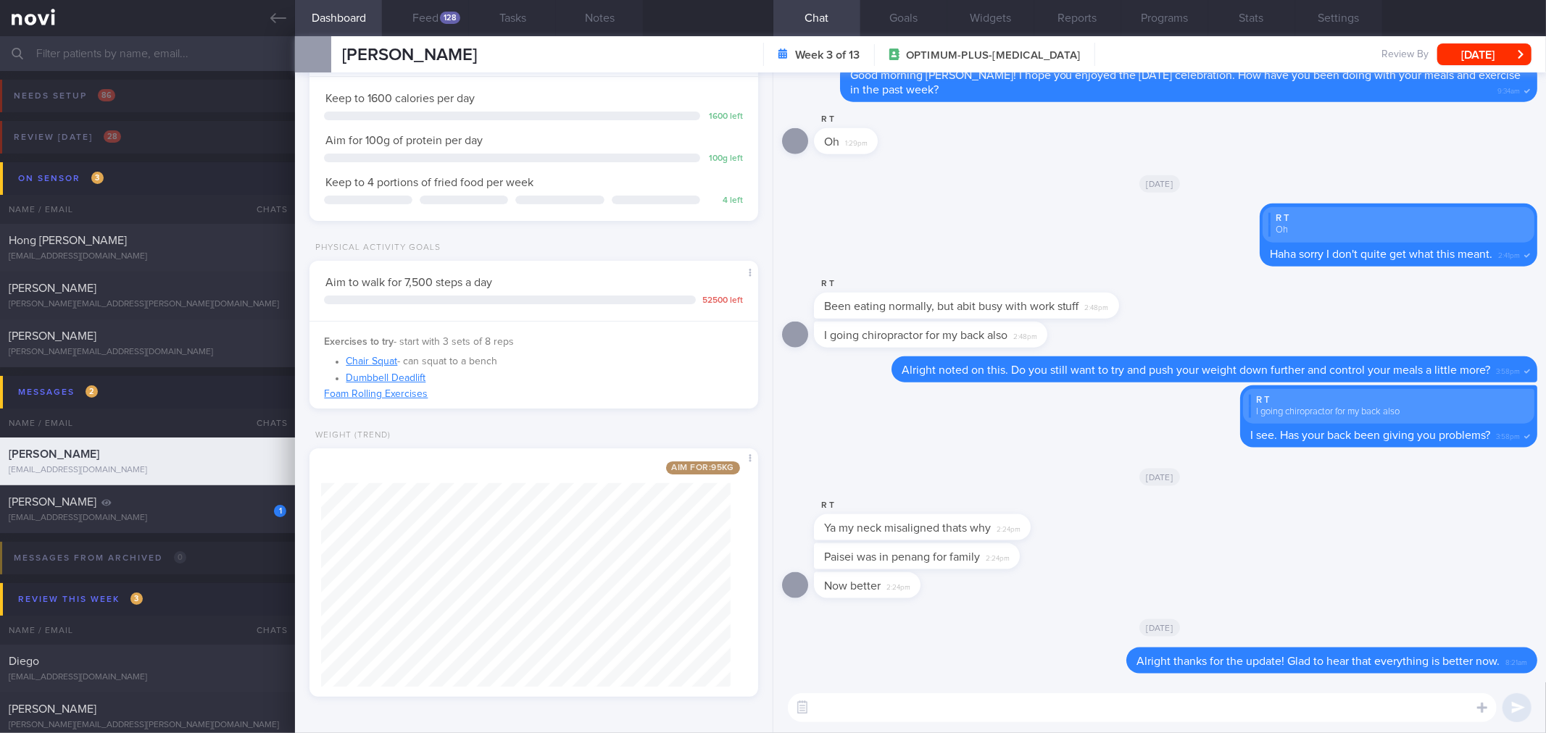
click at [1022, 718] on textarea at bounding box center [1142, 707] width 709 height 29
type textarea "How's your weight been moving this week?"
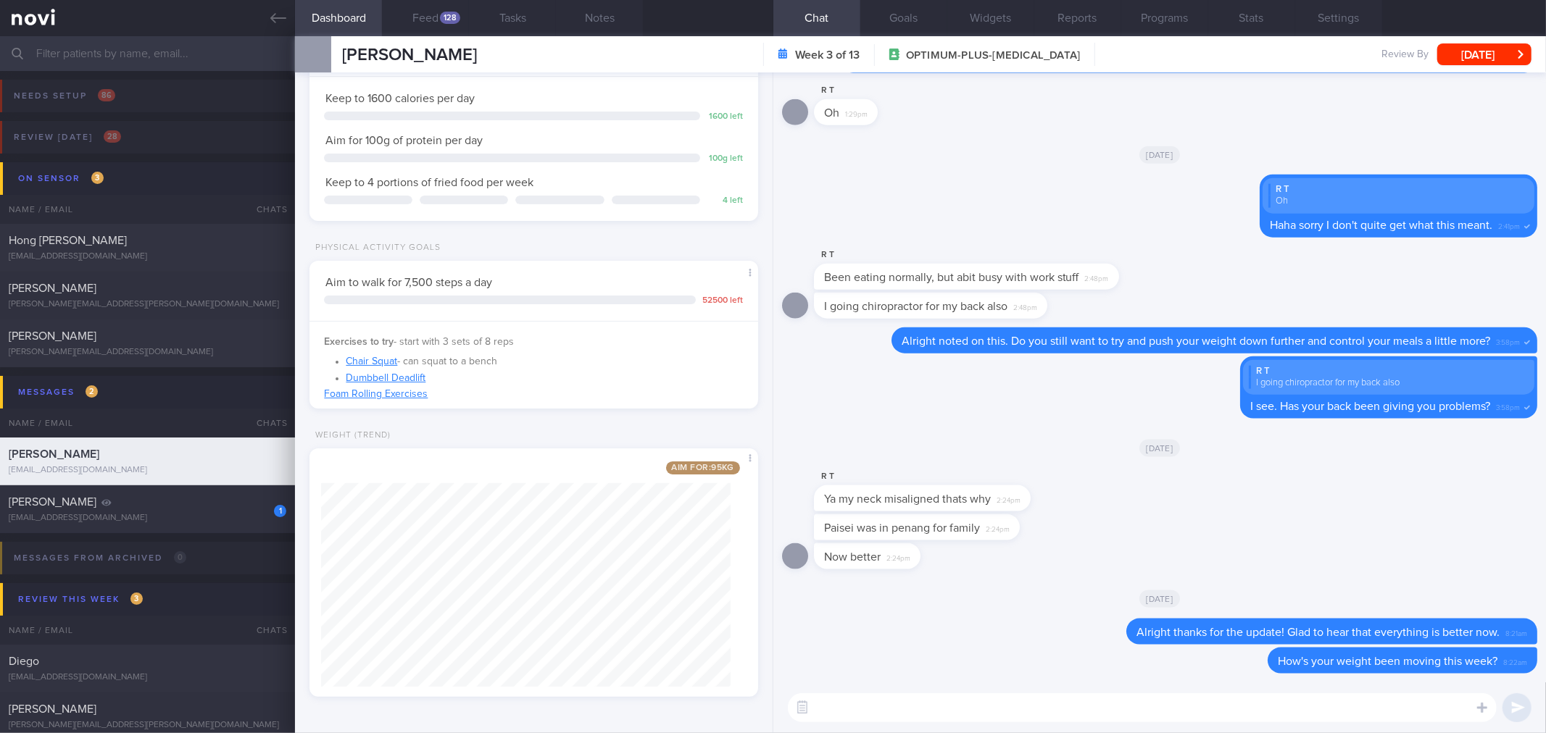
click at [1510, 52] on button "[DATE]" at bounding box center [1484, 54] width 94 height 22
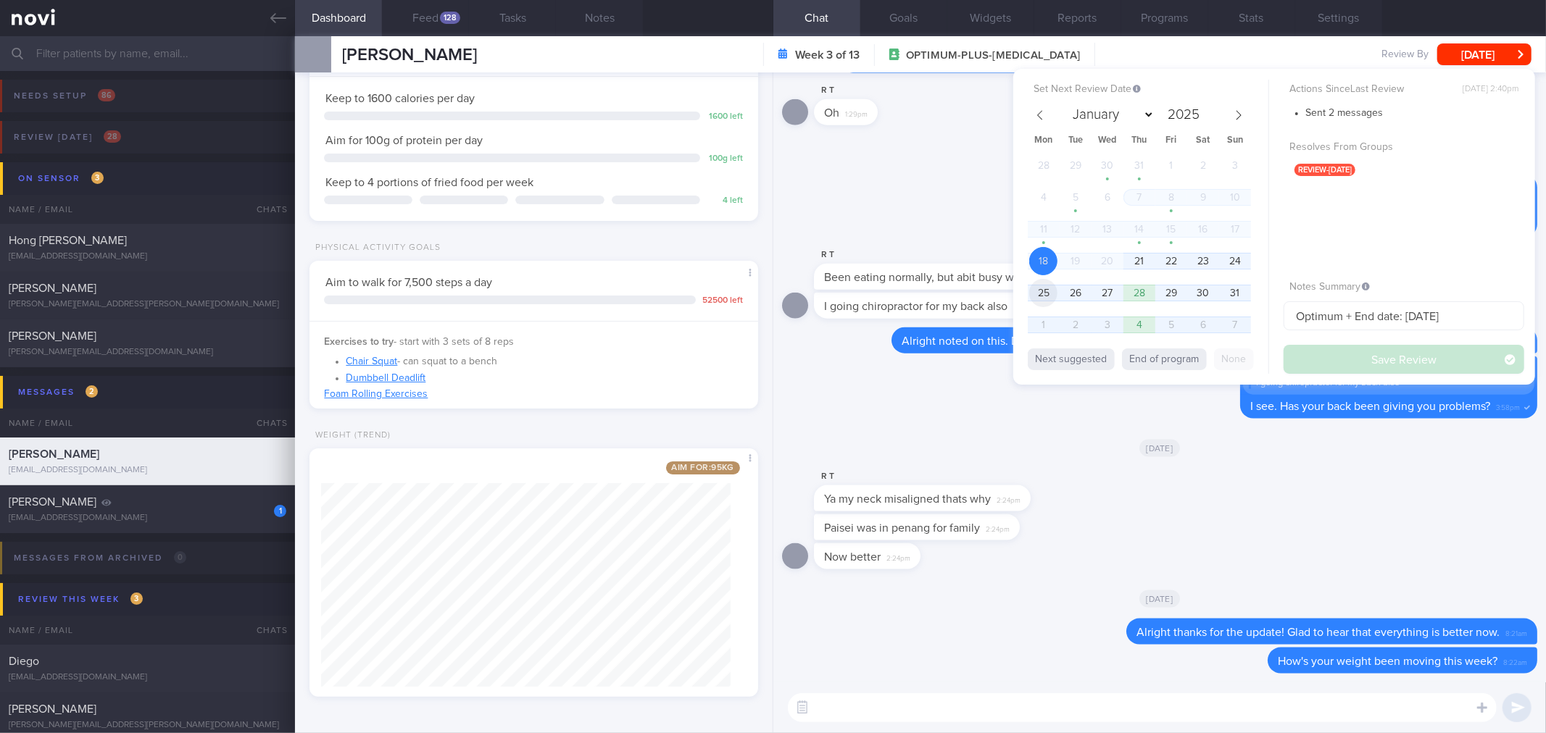
click at [1038, 284] on span "25" at bounding box center [1043, 293] width 28 height 28
click at [1315, 364] on button "Save Review" at bounding box center [1403, 359] width 241 height 29
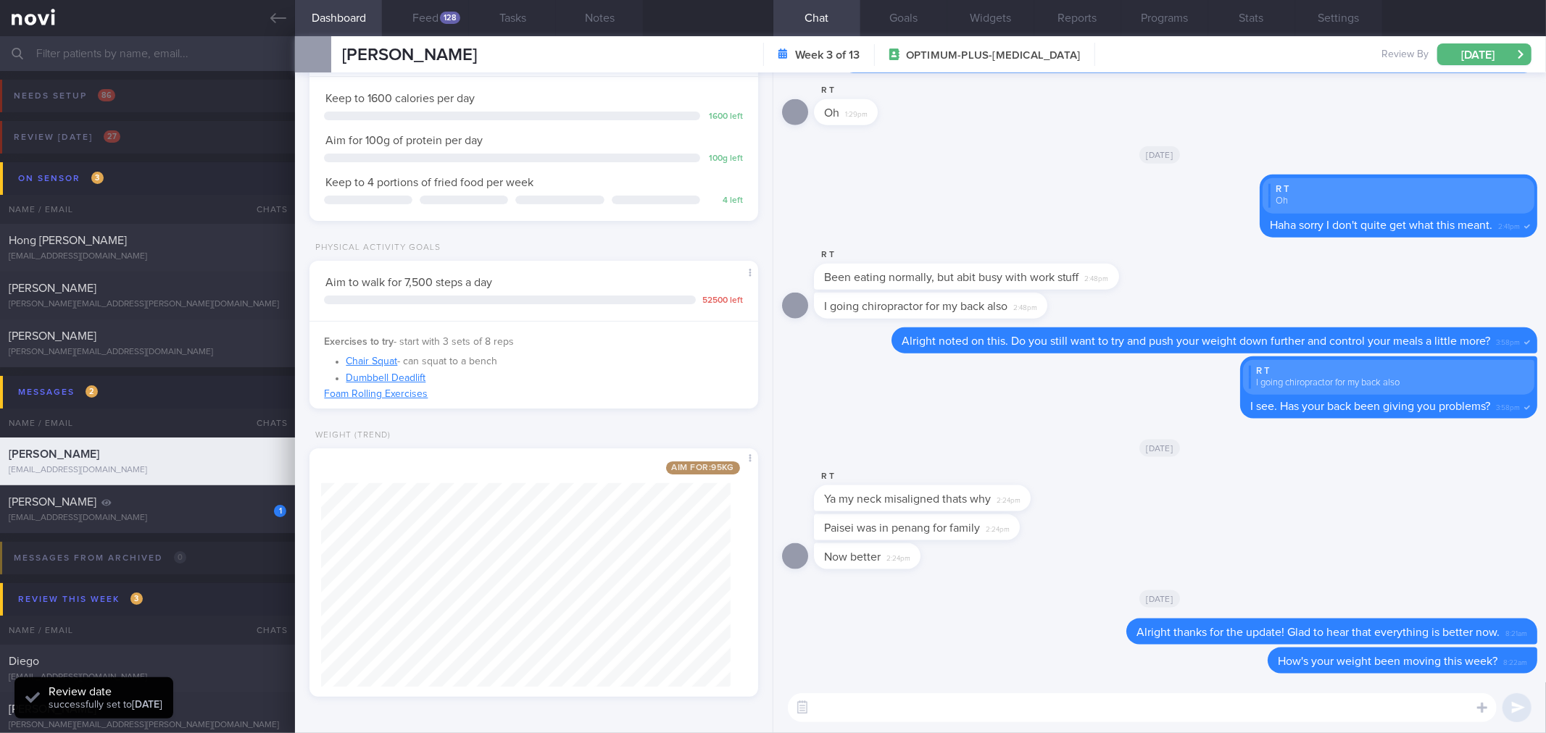
drag, startPoint x: 278, startPoint y: 24, endPoint x: 214, endPoint y: 203, distance: 190.0
click at [278, 24] on icon at bounding box center [278, 18] width 16 height 16
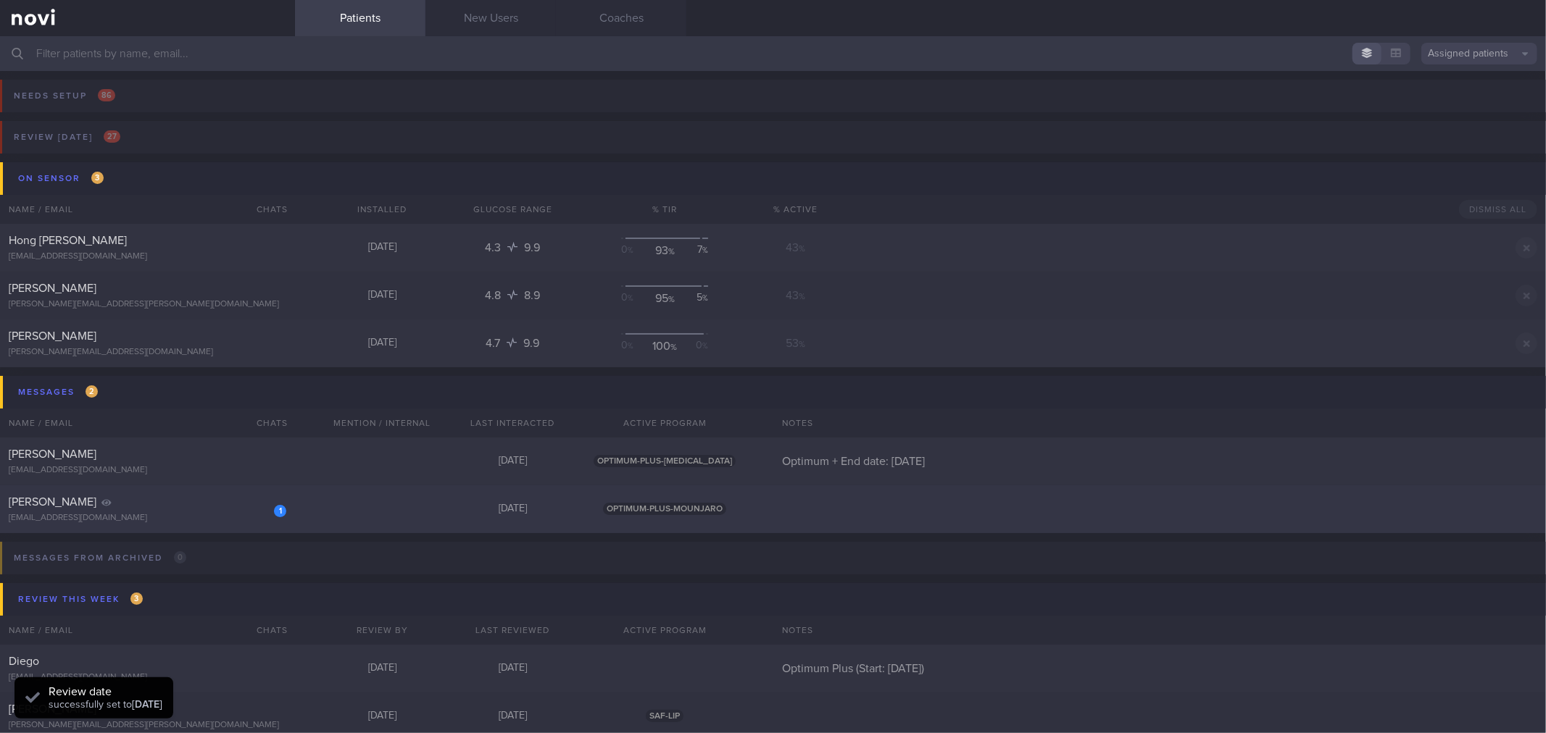
drag, startPoint x: 183, startPoint y: 501, endPoint x: 686, endPoint y: 489, distance: 502.3
click at [183, 501] on div "[PERSON_NAME]" at bounding box center [146, 502] width 274 height 14
select select "8"
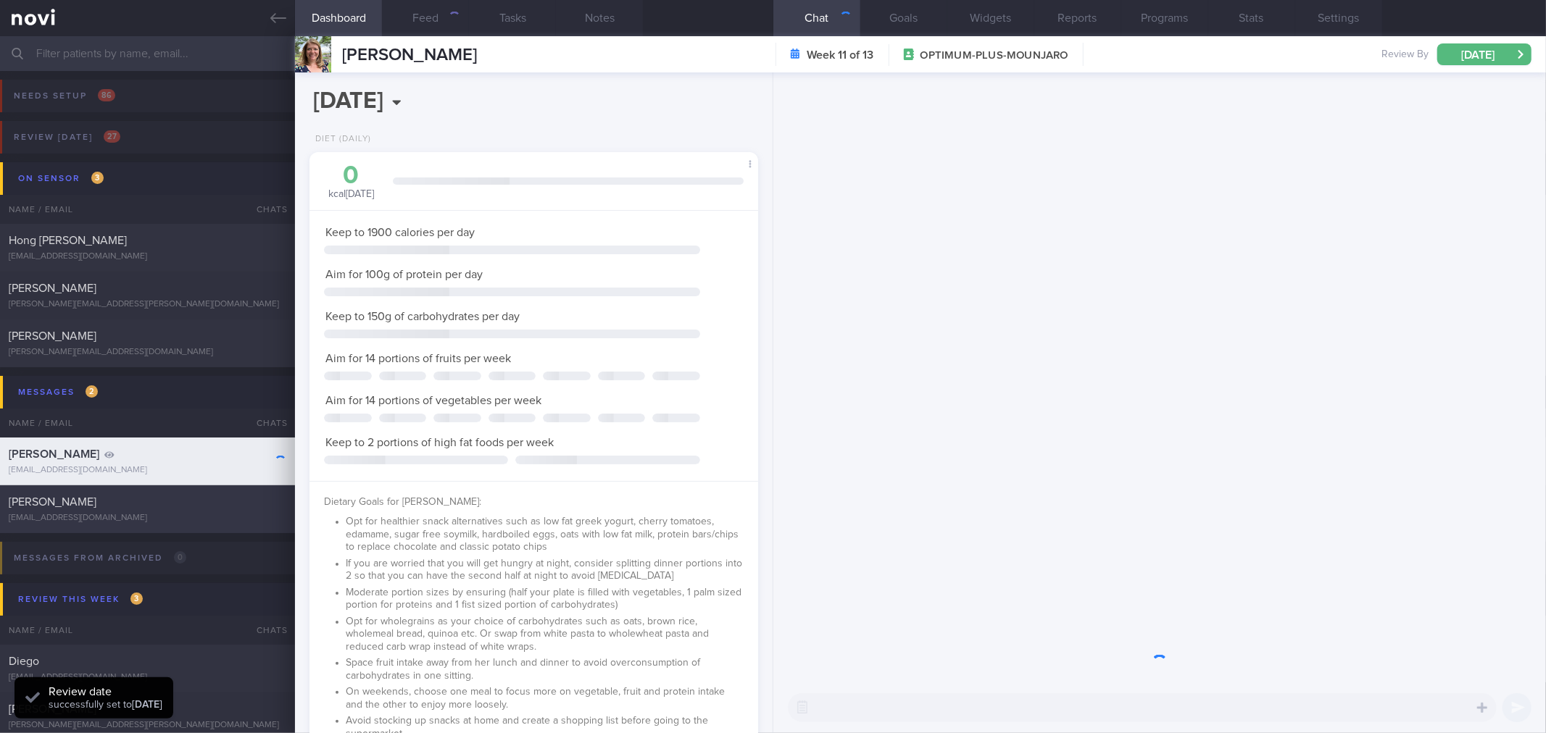
scroll to position [724425, 724241]
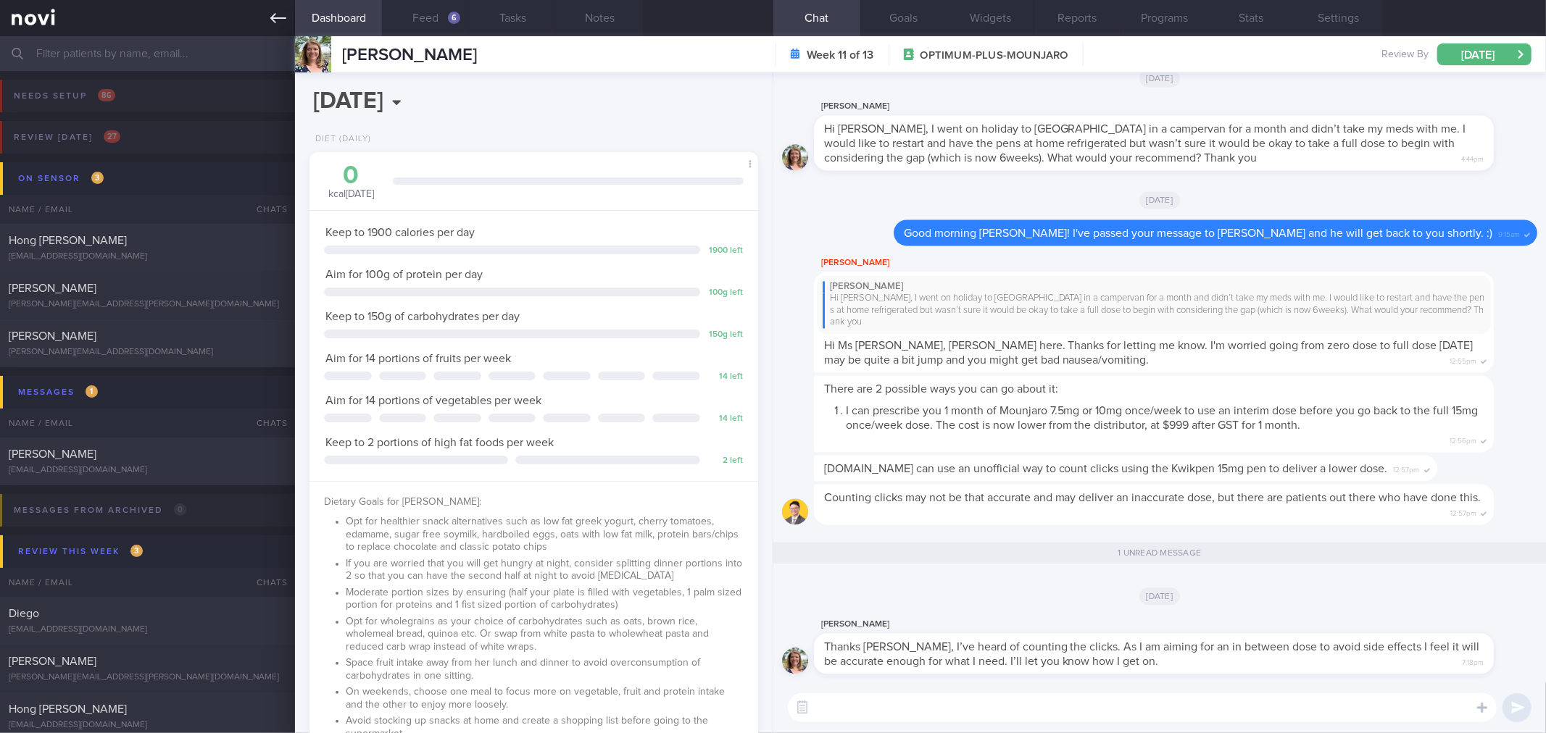
click at [291, 22] on link at bounding box center [147, 18] width 295 height 36
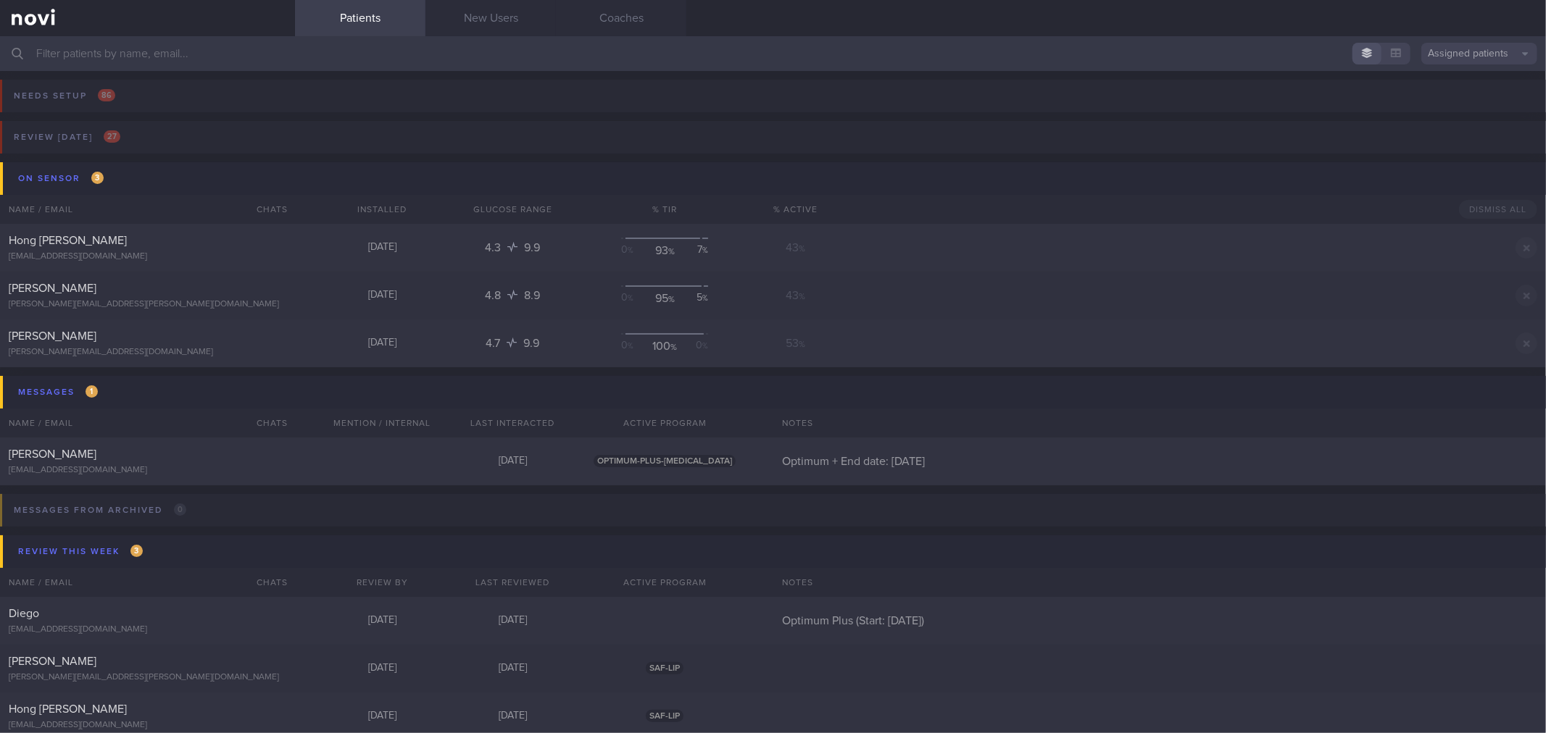
click at [301, 58] on input "text" at bounding box center [773, 53] width 1546 height 35
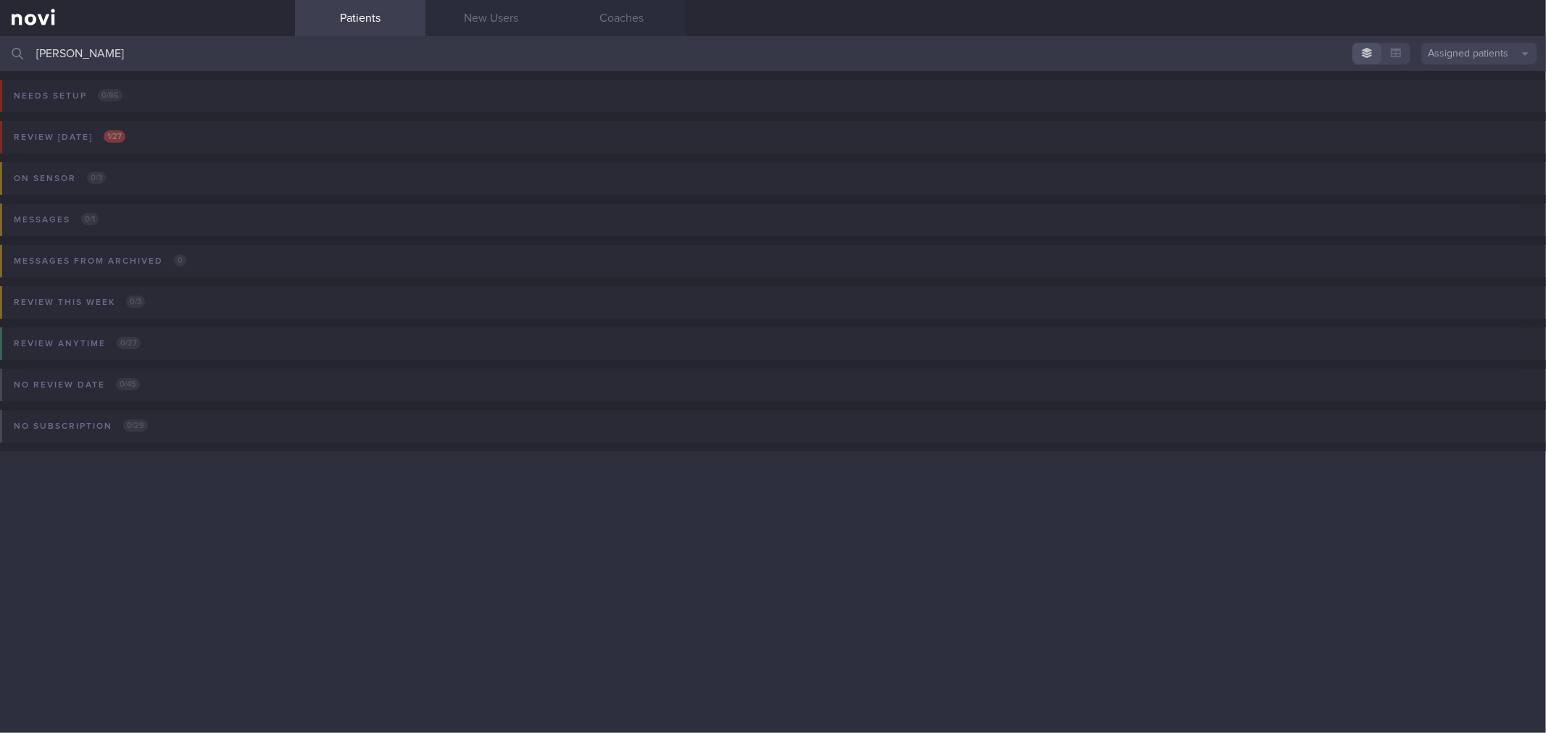
type input "[PERSON_NAME]"
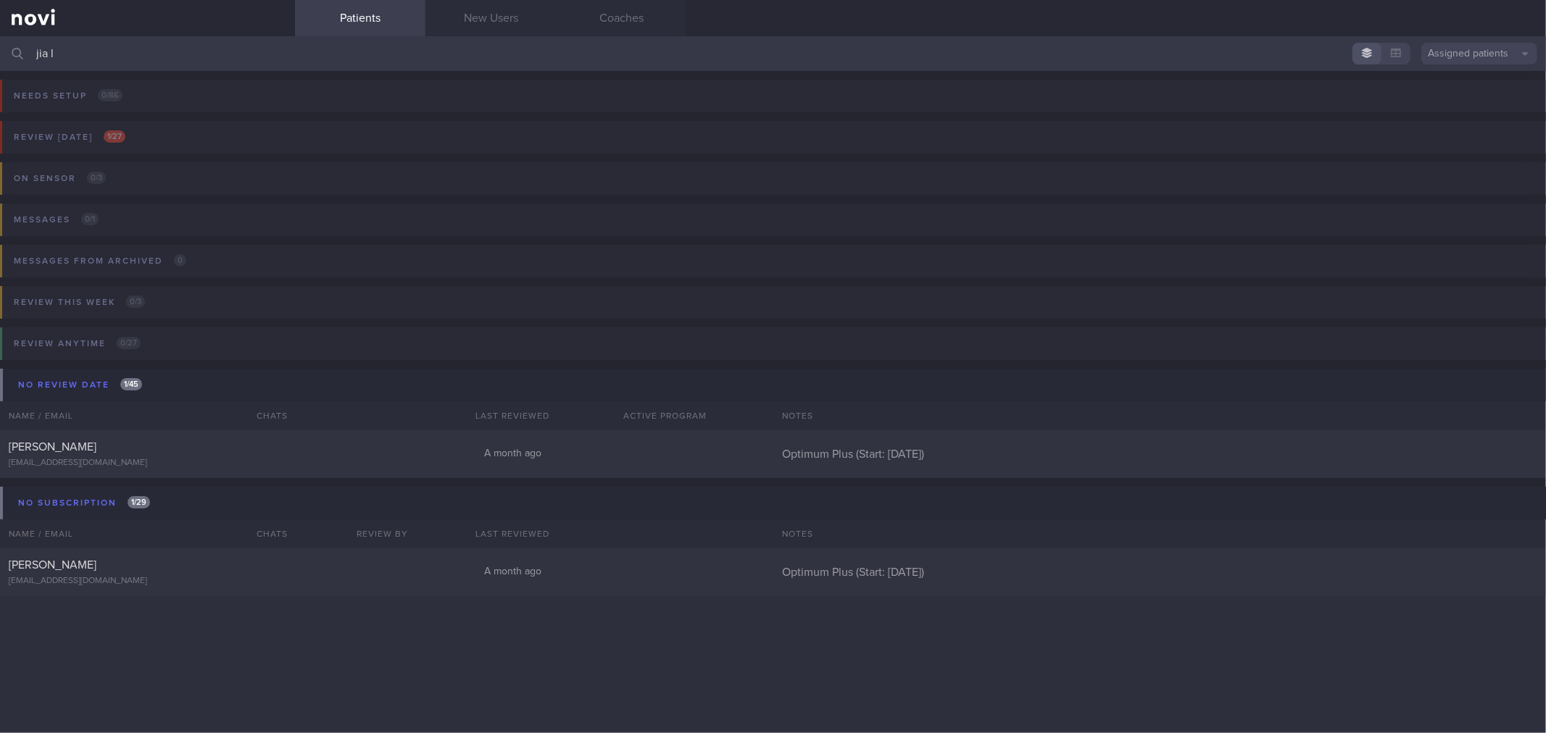
type input "[PERSON_NAME]"
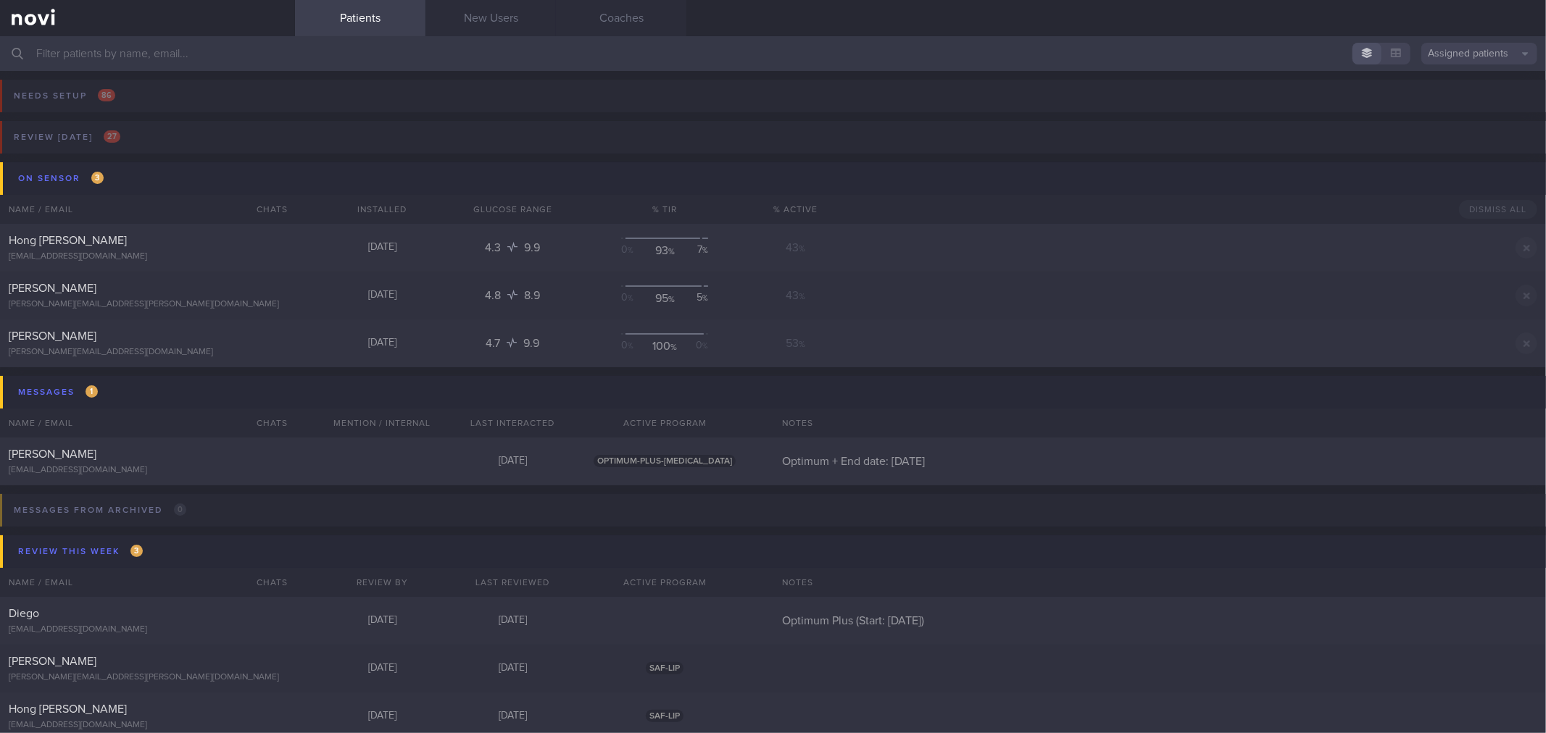
click at [254, 47] on input "text" at bounding box center [773, 53] width 1546 height 35
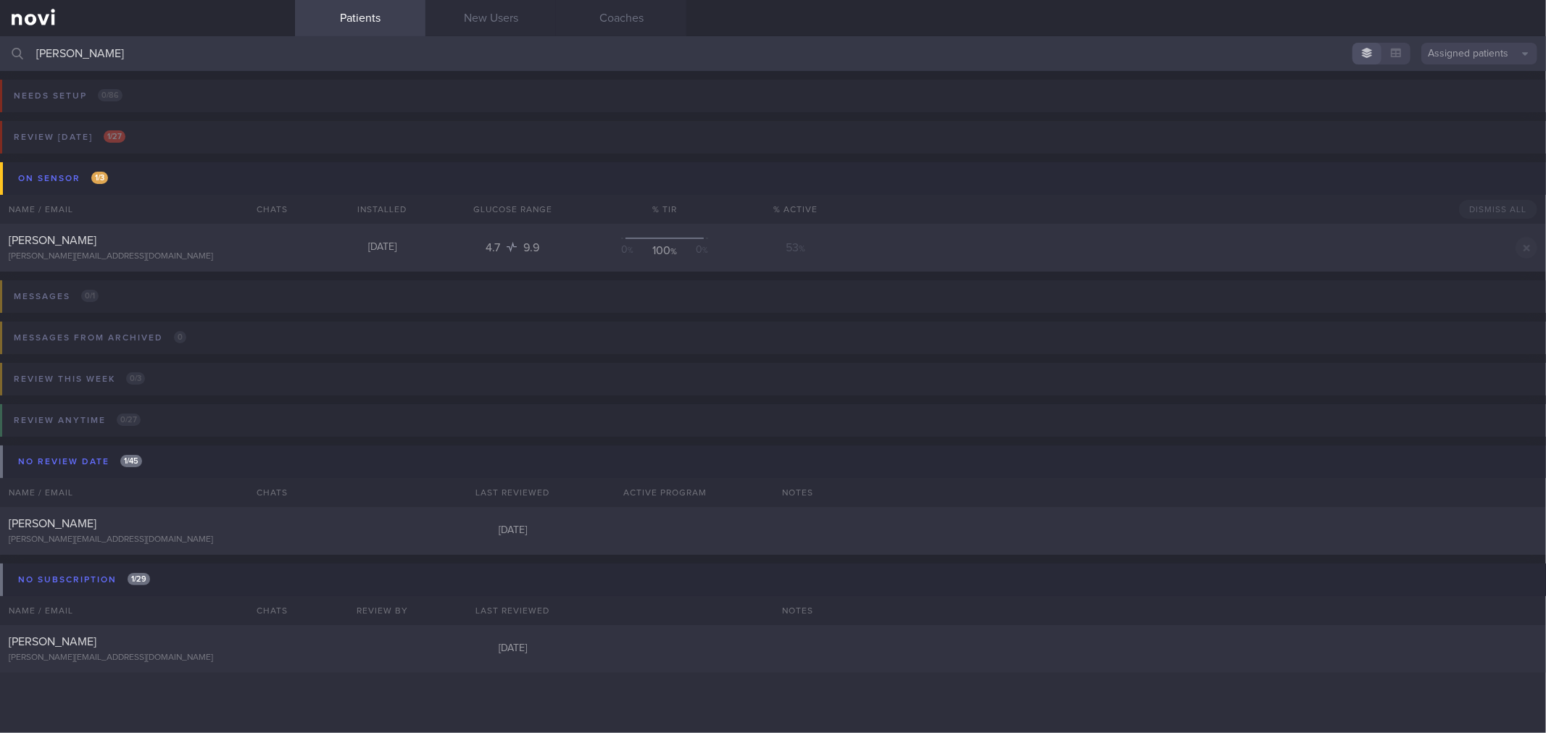
type input "[PERSON_NAME]"
click at [1457, 54] on button "Assigned patients" at bounding box center [1479, 54] width 116 height 22
click at [577, 16] on link "Coaches" at bounding box center [621, 18] width 130 height 36
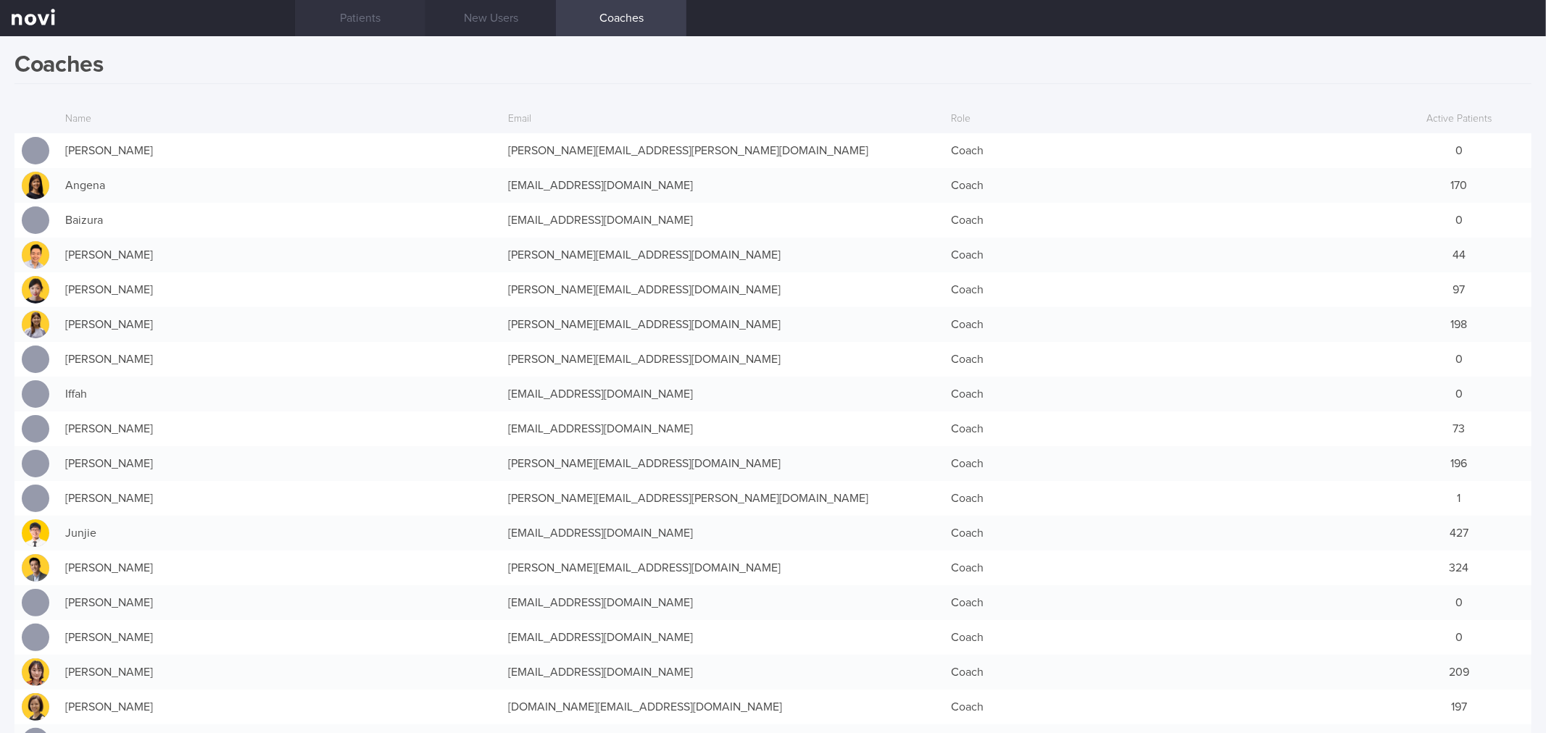
click at [409, 23] on link "Patients" at bounding box center [360, 18] width 130 height 36
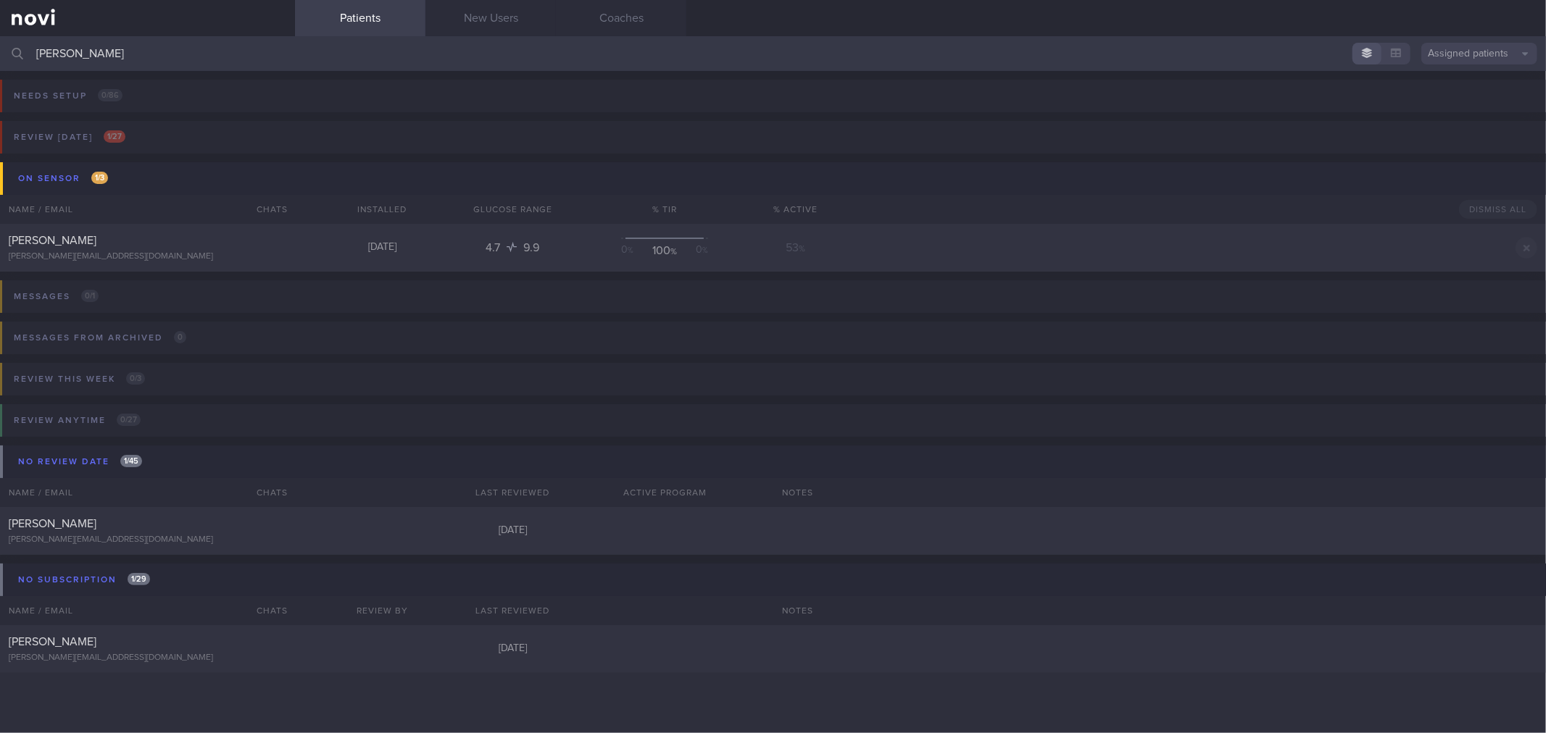
click at [378, 48] on input "[PERSON_NAME]" at bounding box center [773, 53] width 1546 height 35
type input "tan"
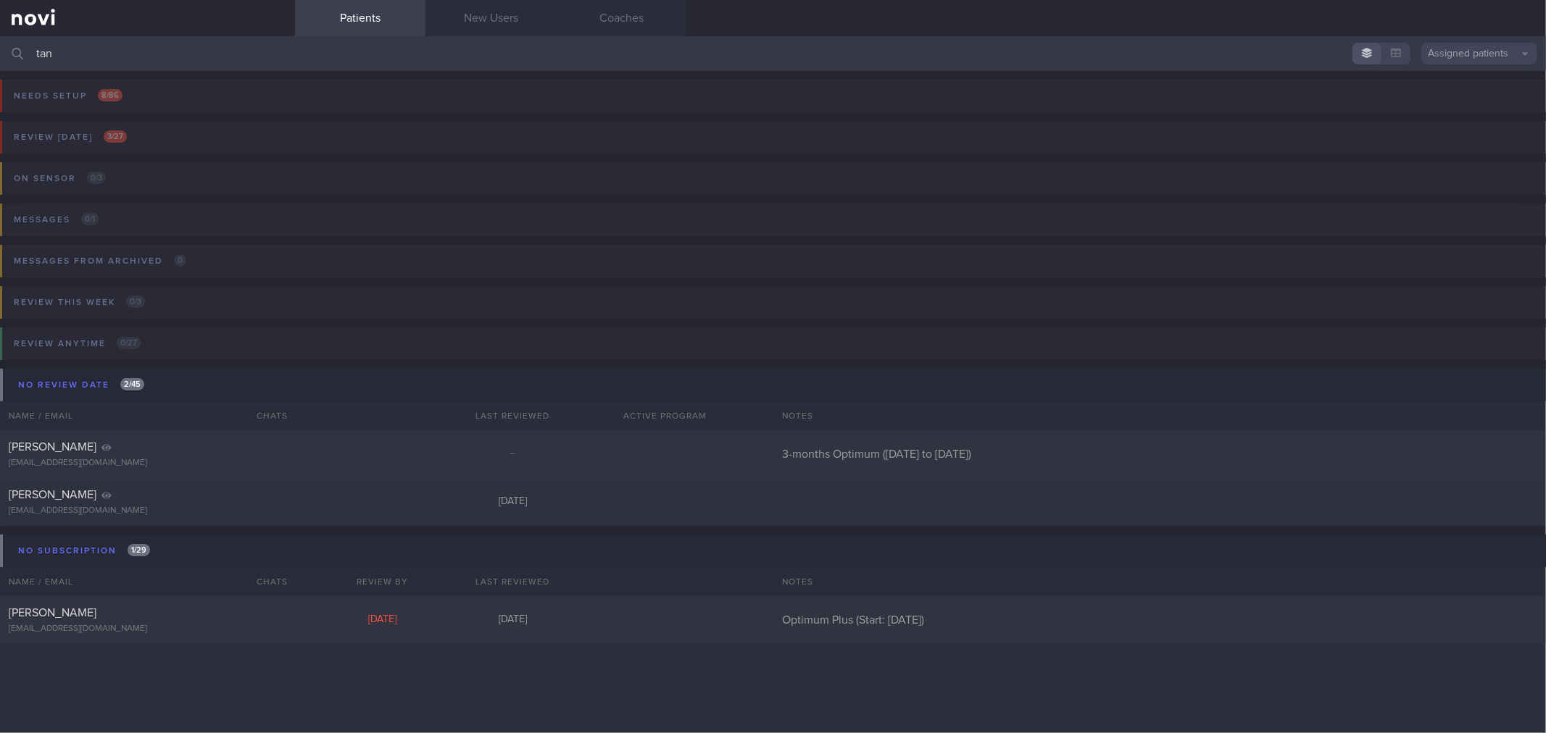
click at [109, 59] on input "tan" at bounding box center [773, 53] width 1546 height 35
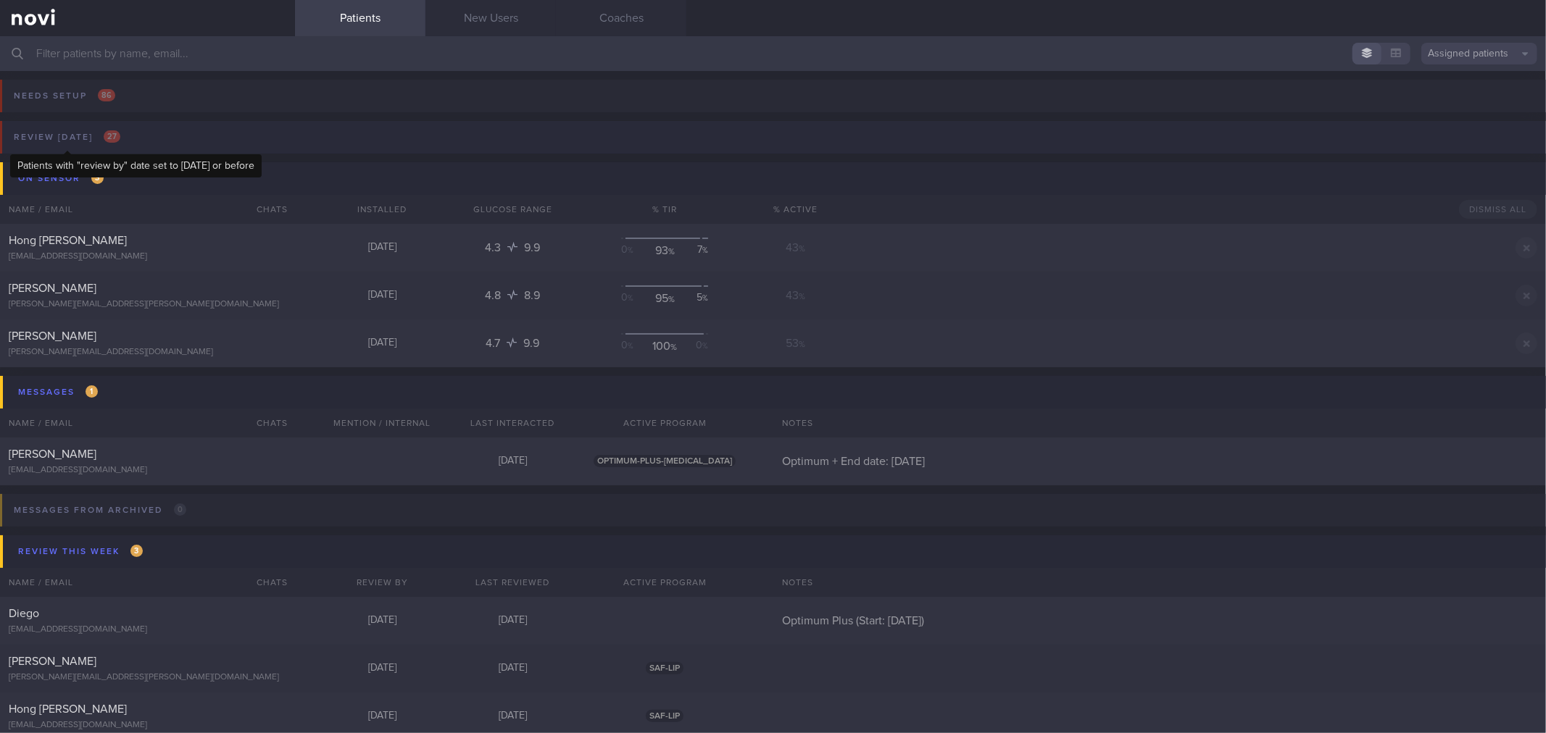
click at [90, 141] on div "Review [DATE] 27" at bounding box center [67, 138] width 114 height 20
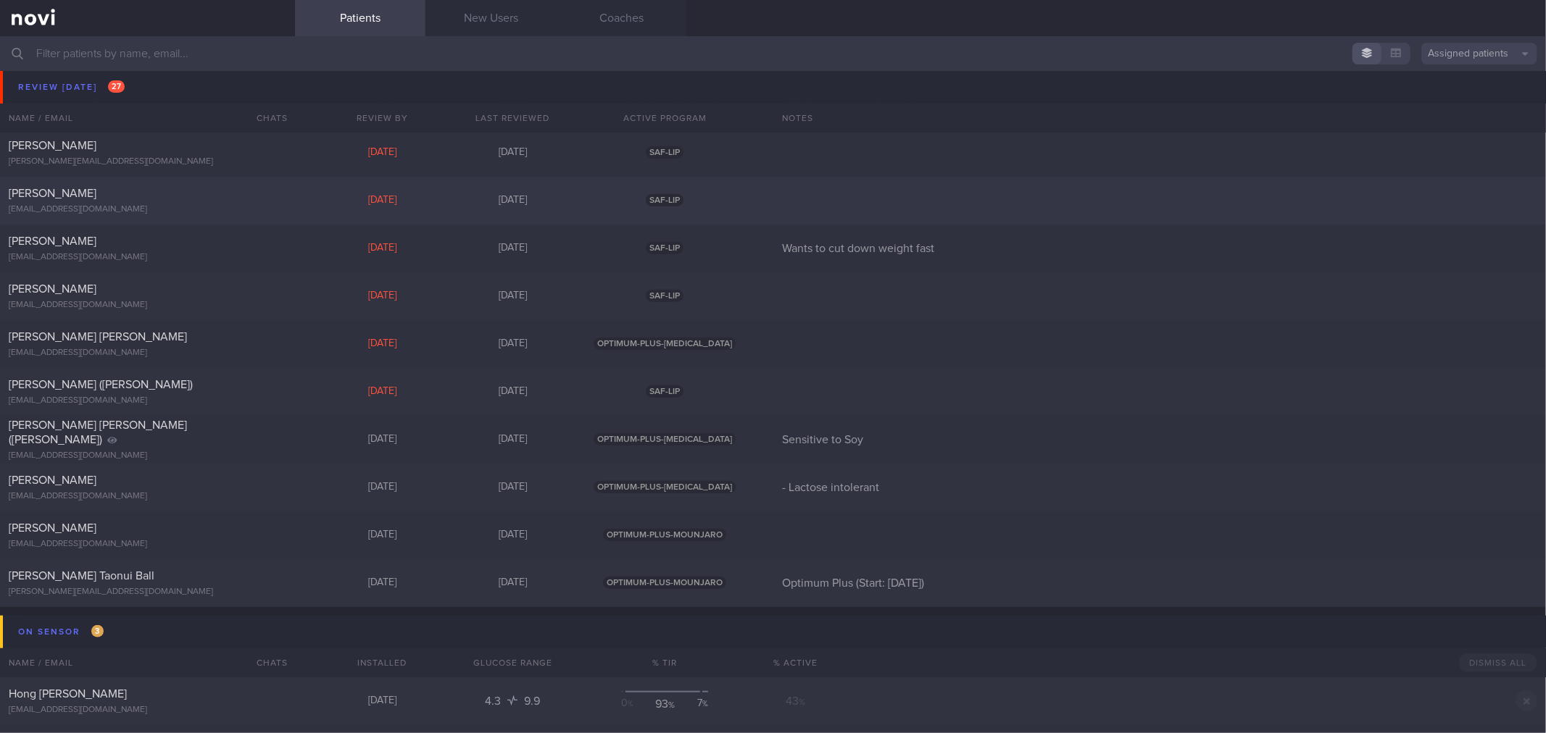
scroll to position [725, 0]
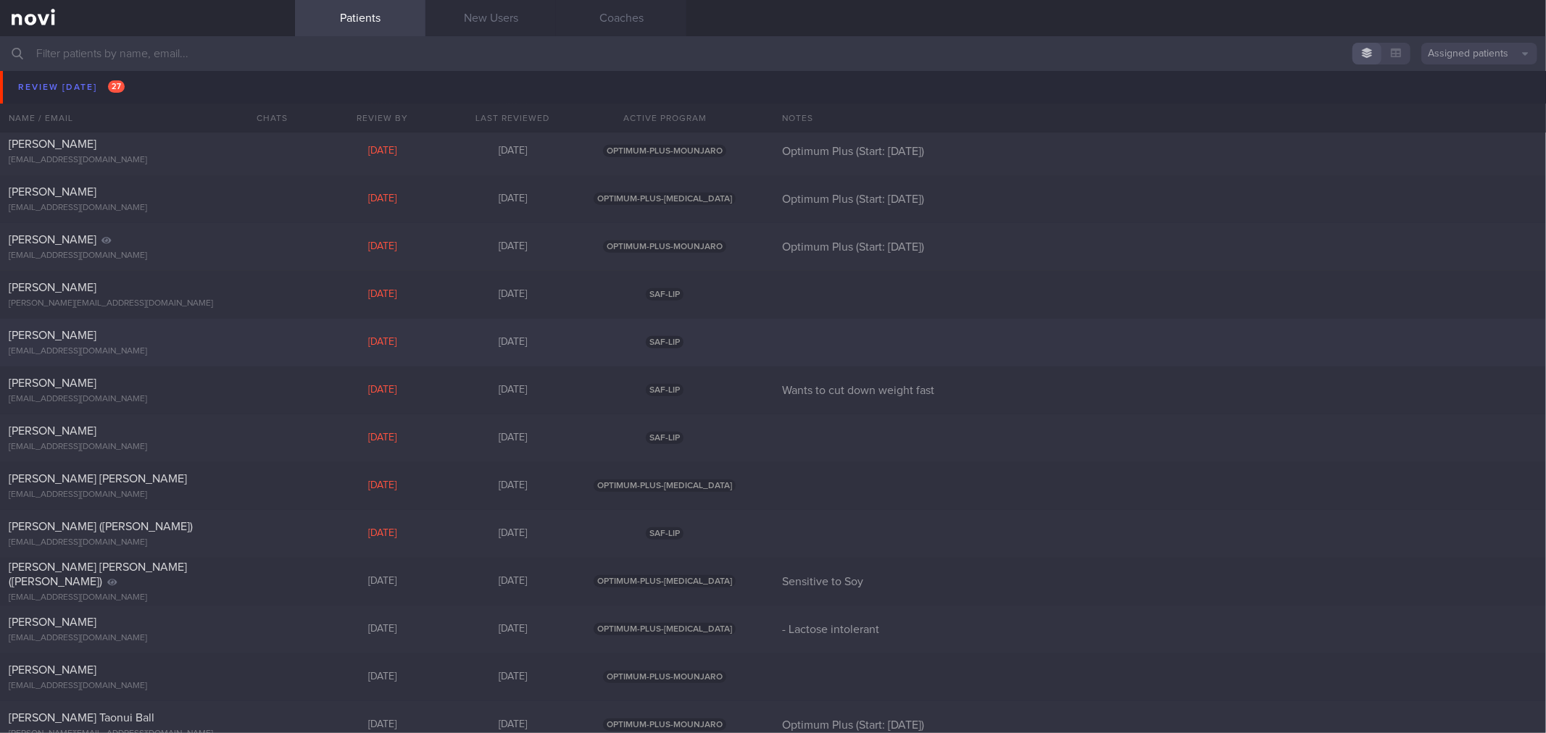
click at [126, 336] on div "[PERSON_NAME]" at bounding box center [146, 335] width 274 height 14
select select "7"
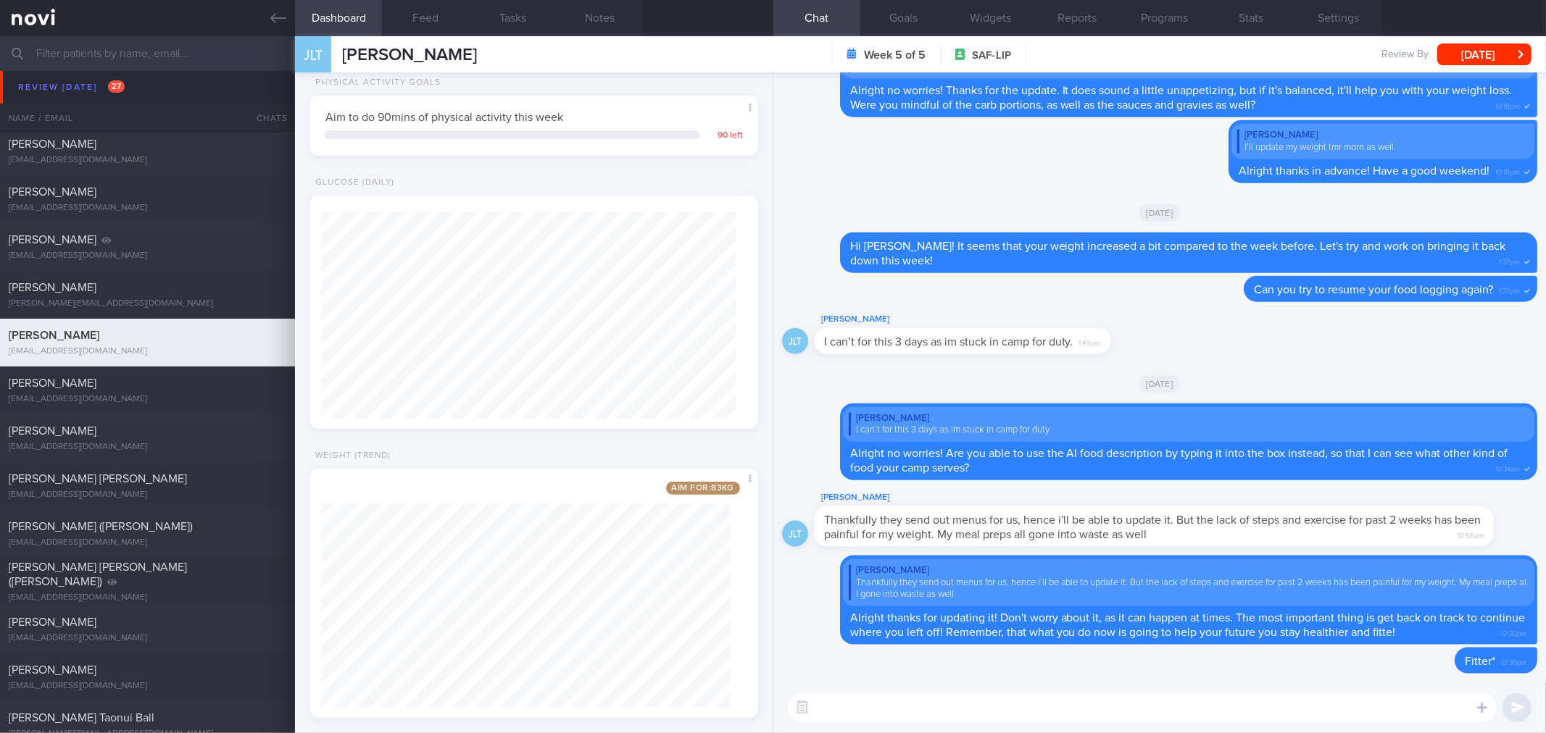
scroll to position [541, 0]
click at [433, 14] on button "Feed" at bounding box center [425, 18] width 87 height 36
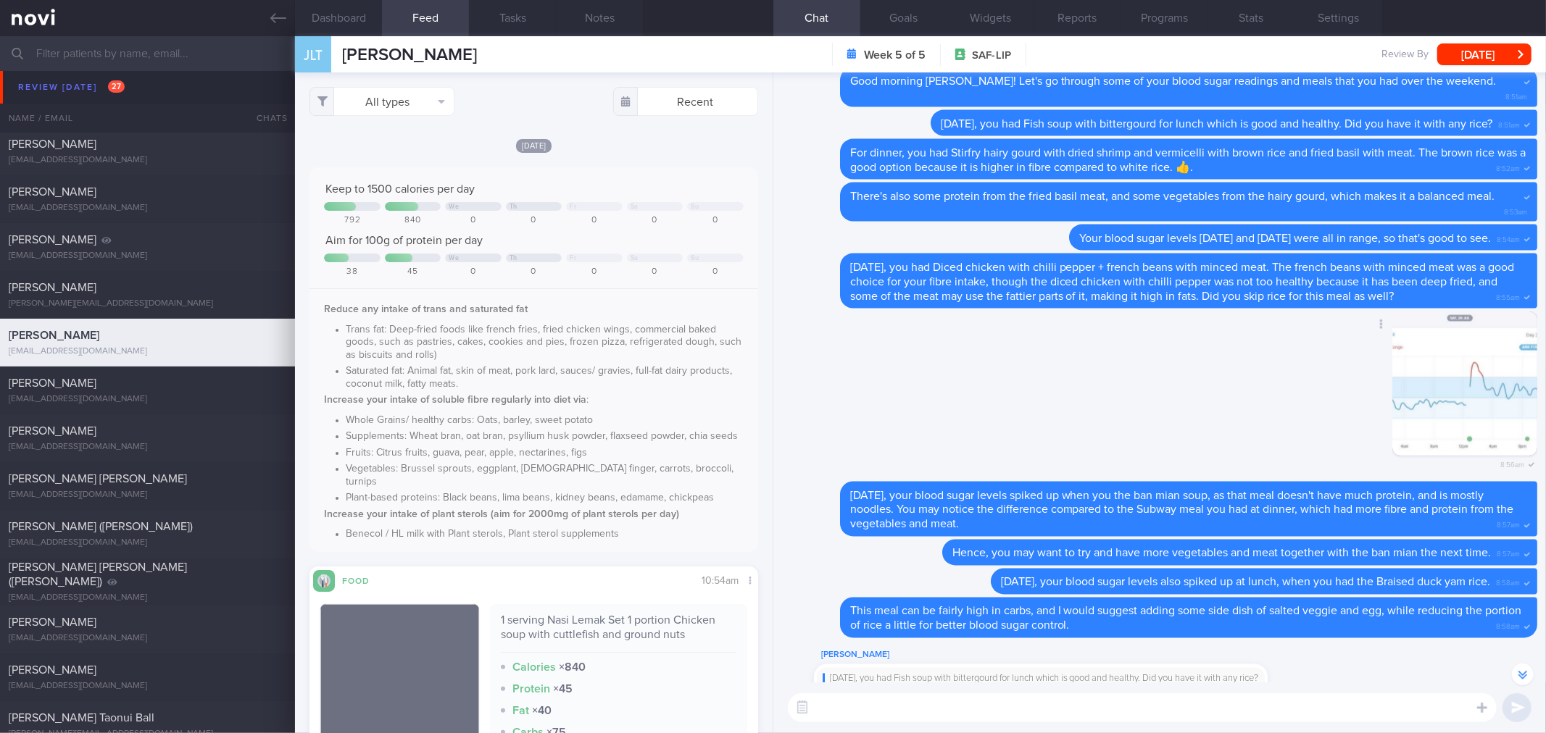
scroll to position [-5760, 0]
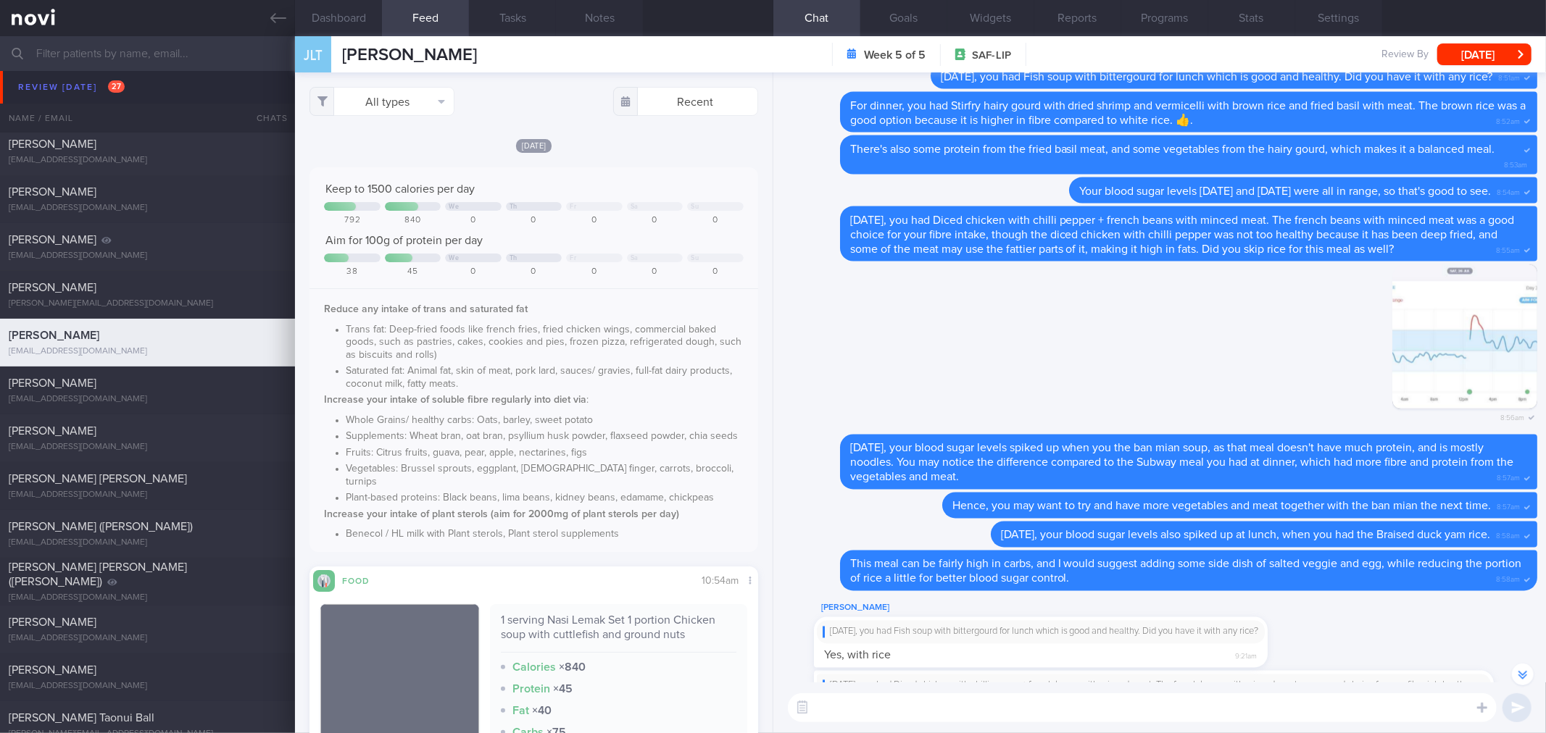
click at [1054, 710] on textarea at bounding box center [1142, 707] width 709 height 29
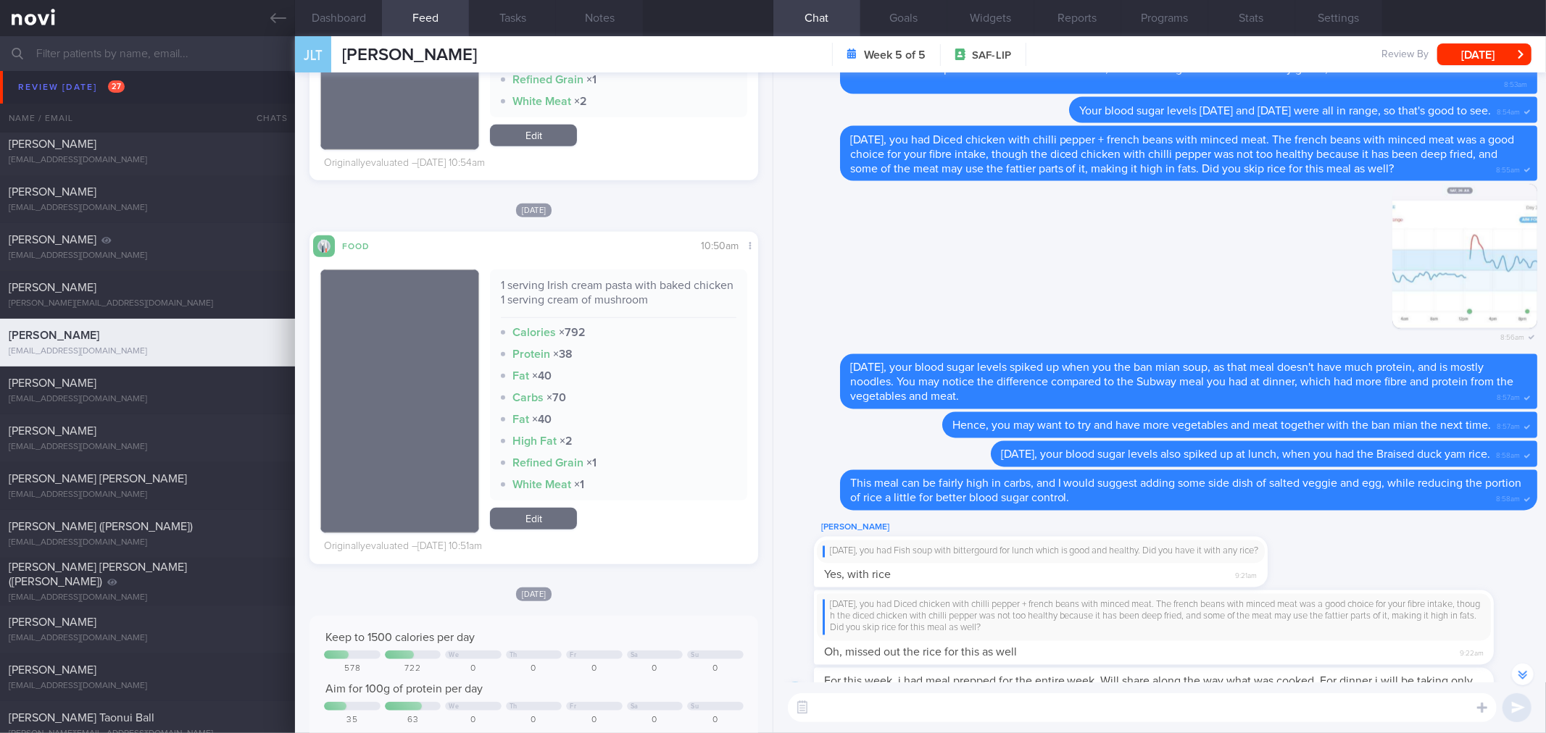
scroll to position [-5518, 0]
